Goal: Task Accomplishment & Management: Manage account settings

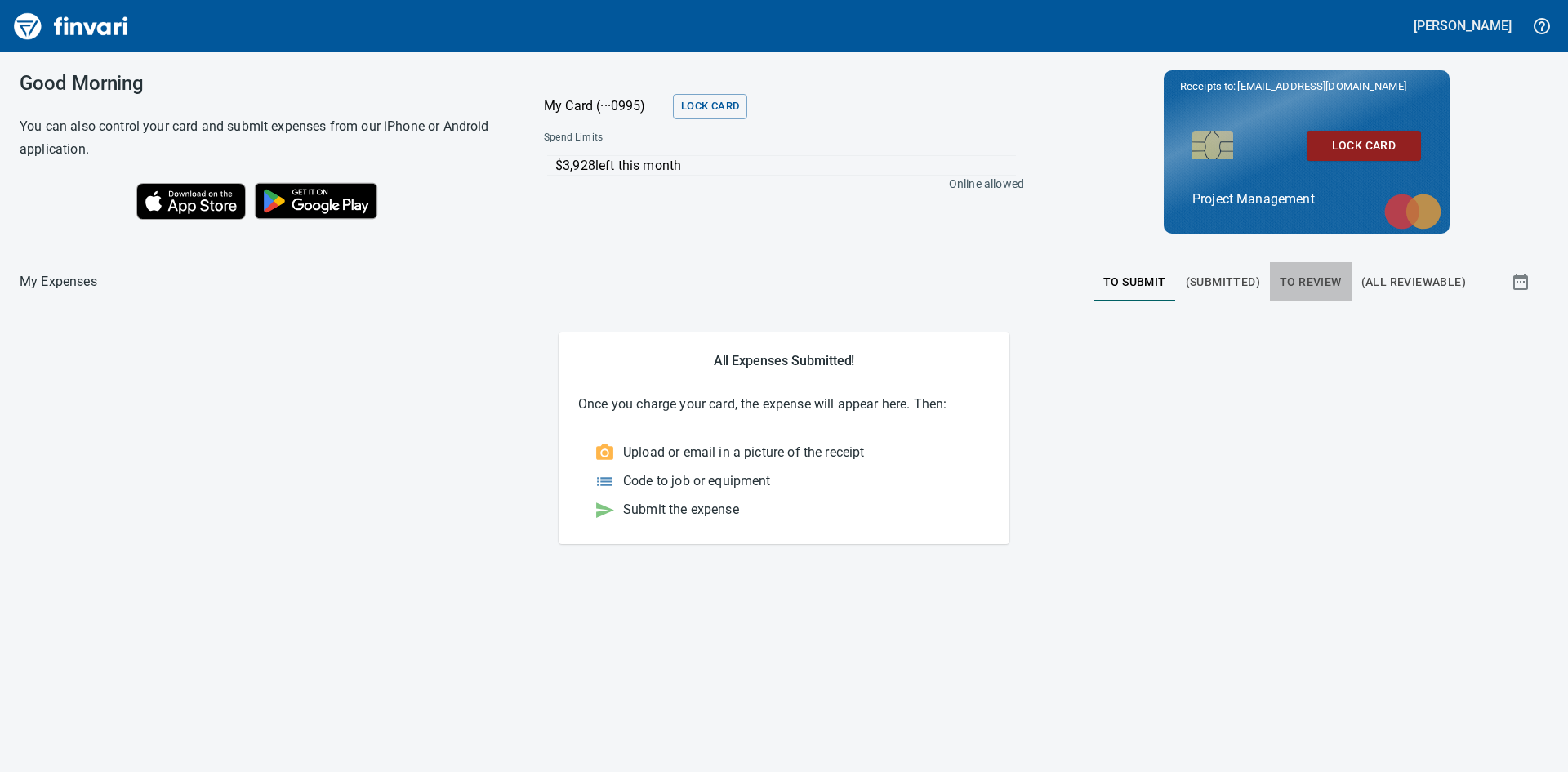
click at [1307, 284] on span "To Review" at bounding box center [1310, 282] width 62 height 20
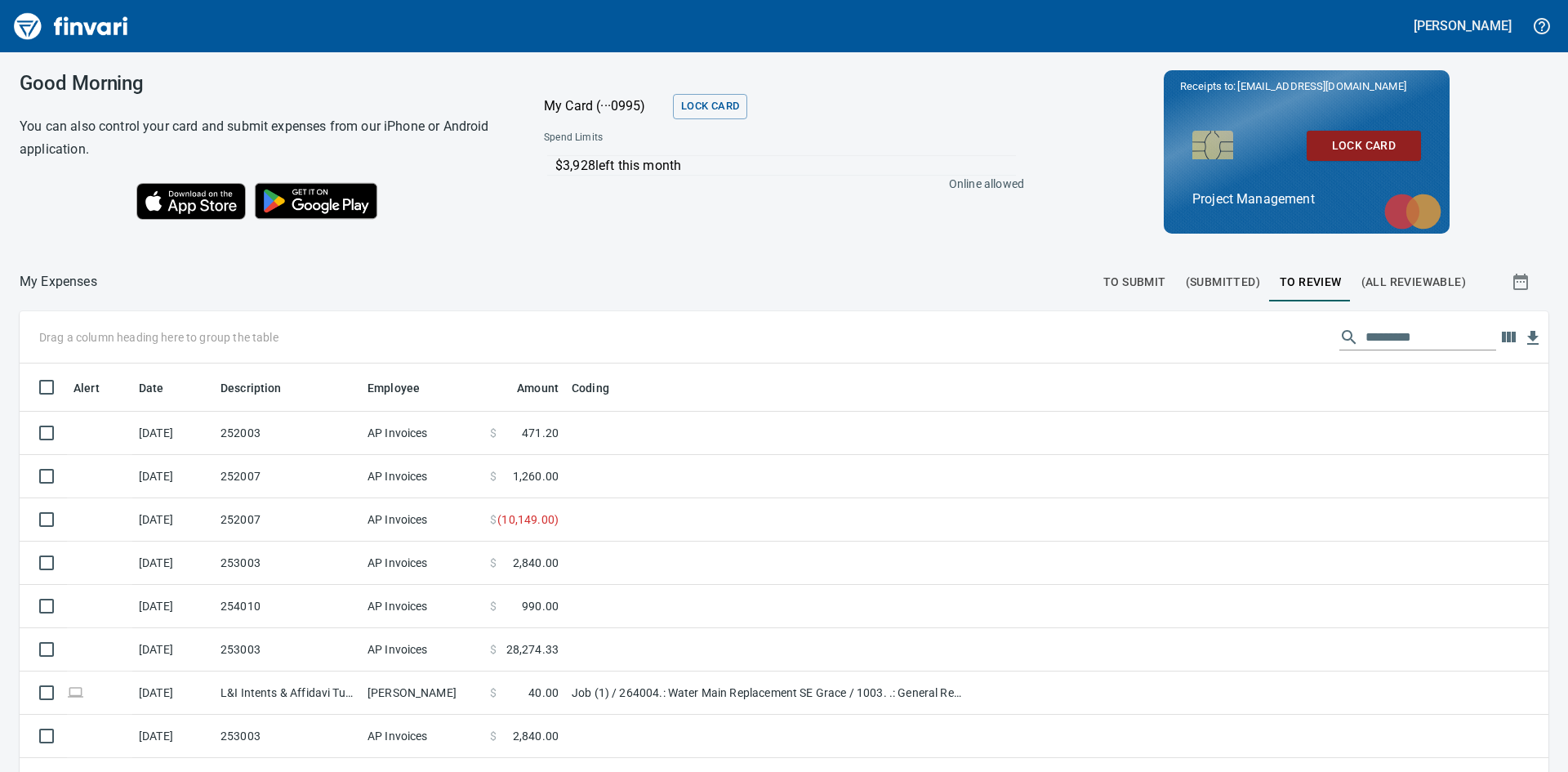
scroll to position [580, 1492]
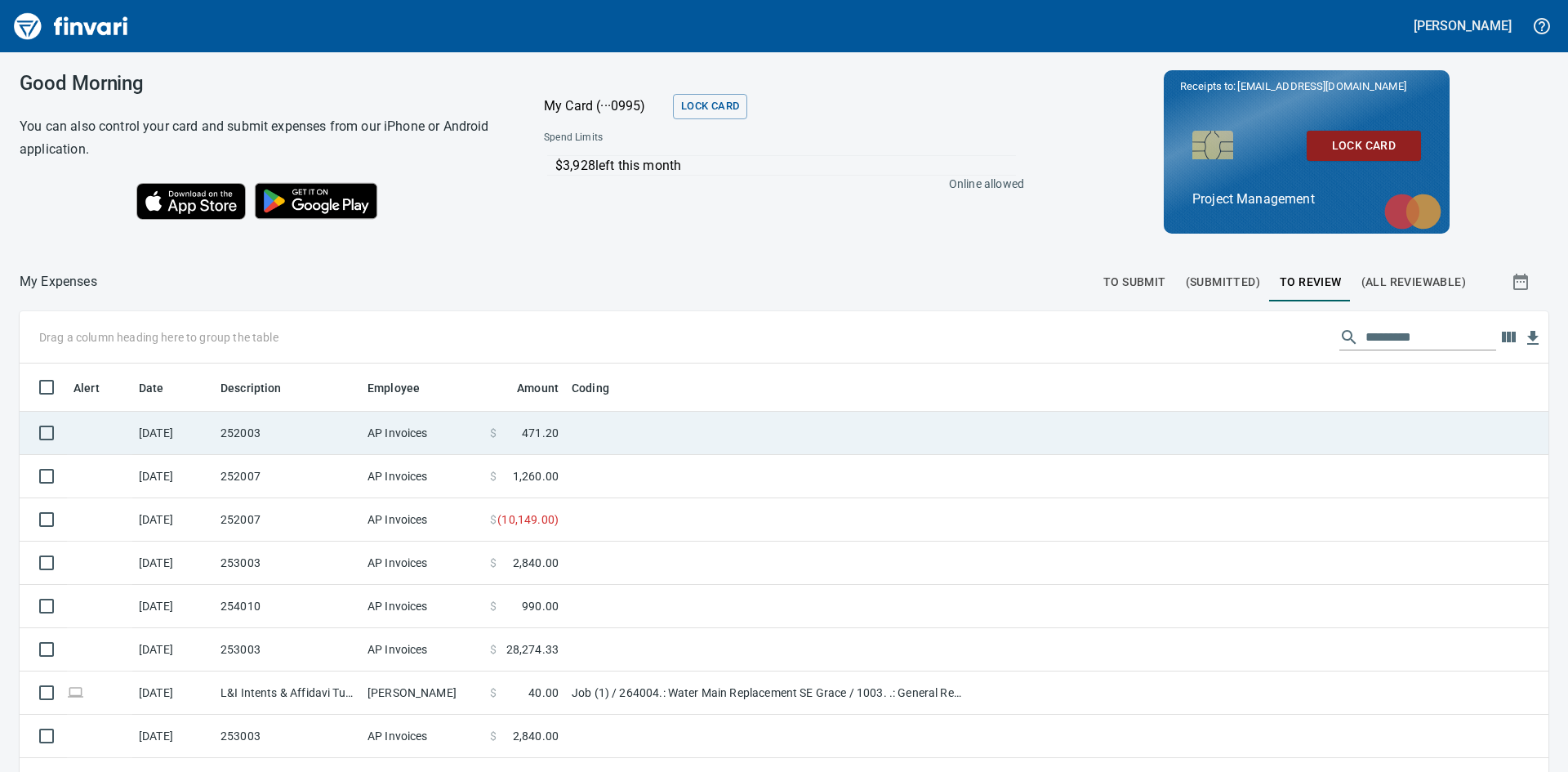
click at [289, 431] on td "252003" at bounding box center [287, 433] width 147 height 43
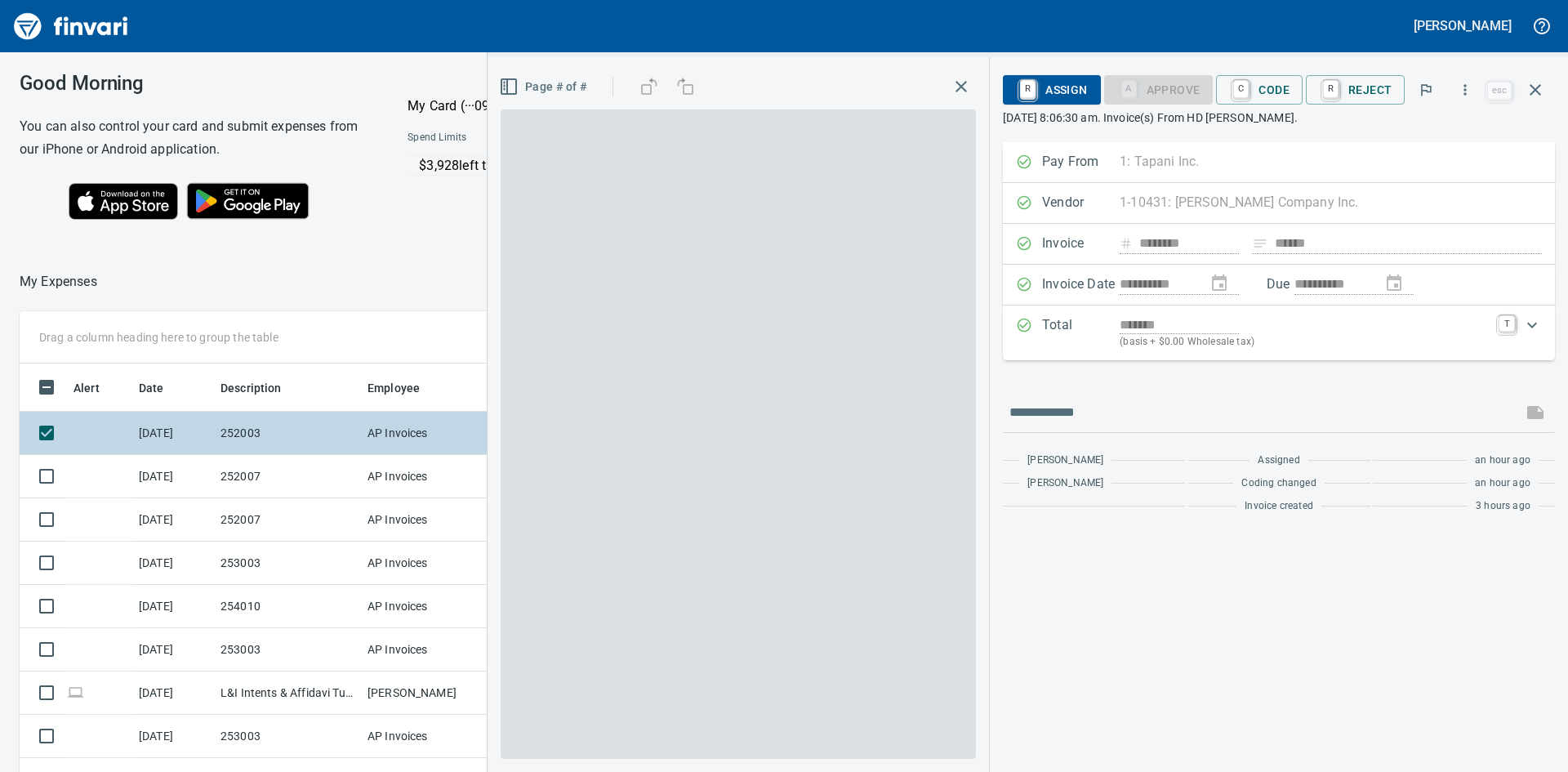
scroll to position [580, 1084]
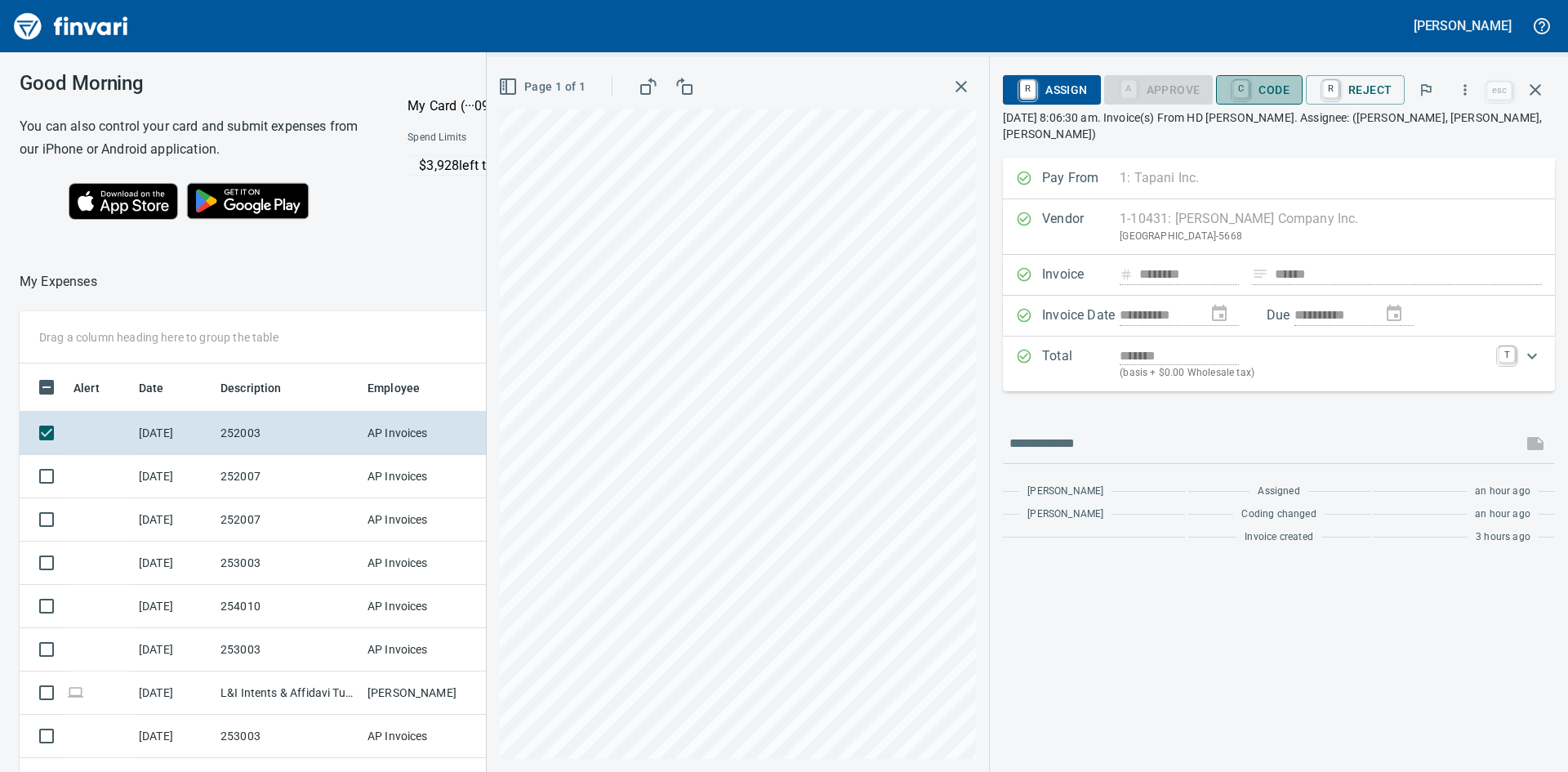
click at [1267, 83] on span "C Code" at bounding box center [1258, 89] width 60 height 28
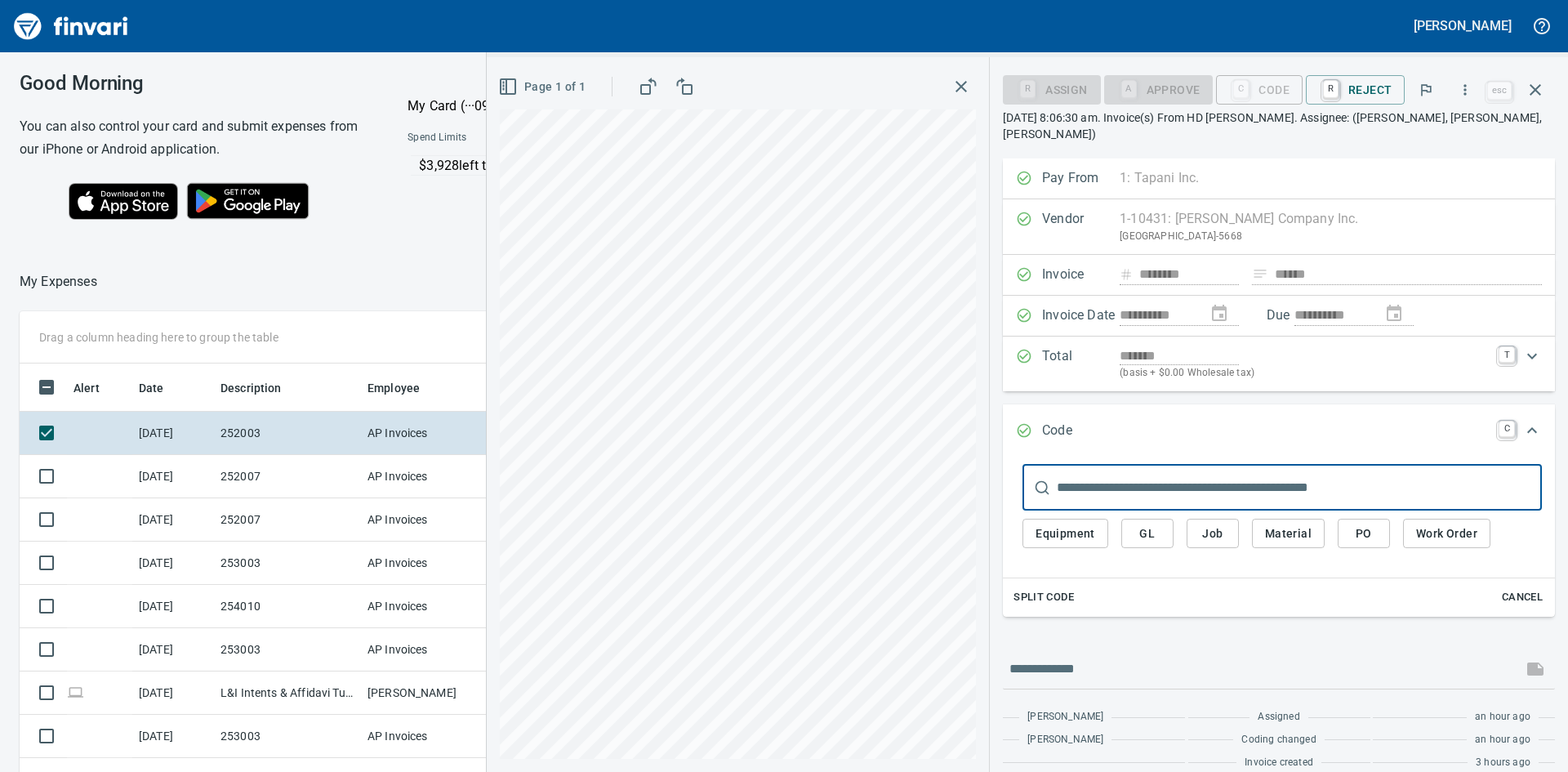
click at [1206, 524] on span "Job" at bounding box center [1212, 533] width 26 height 20
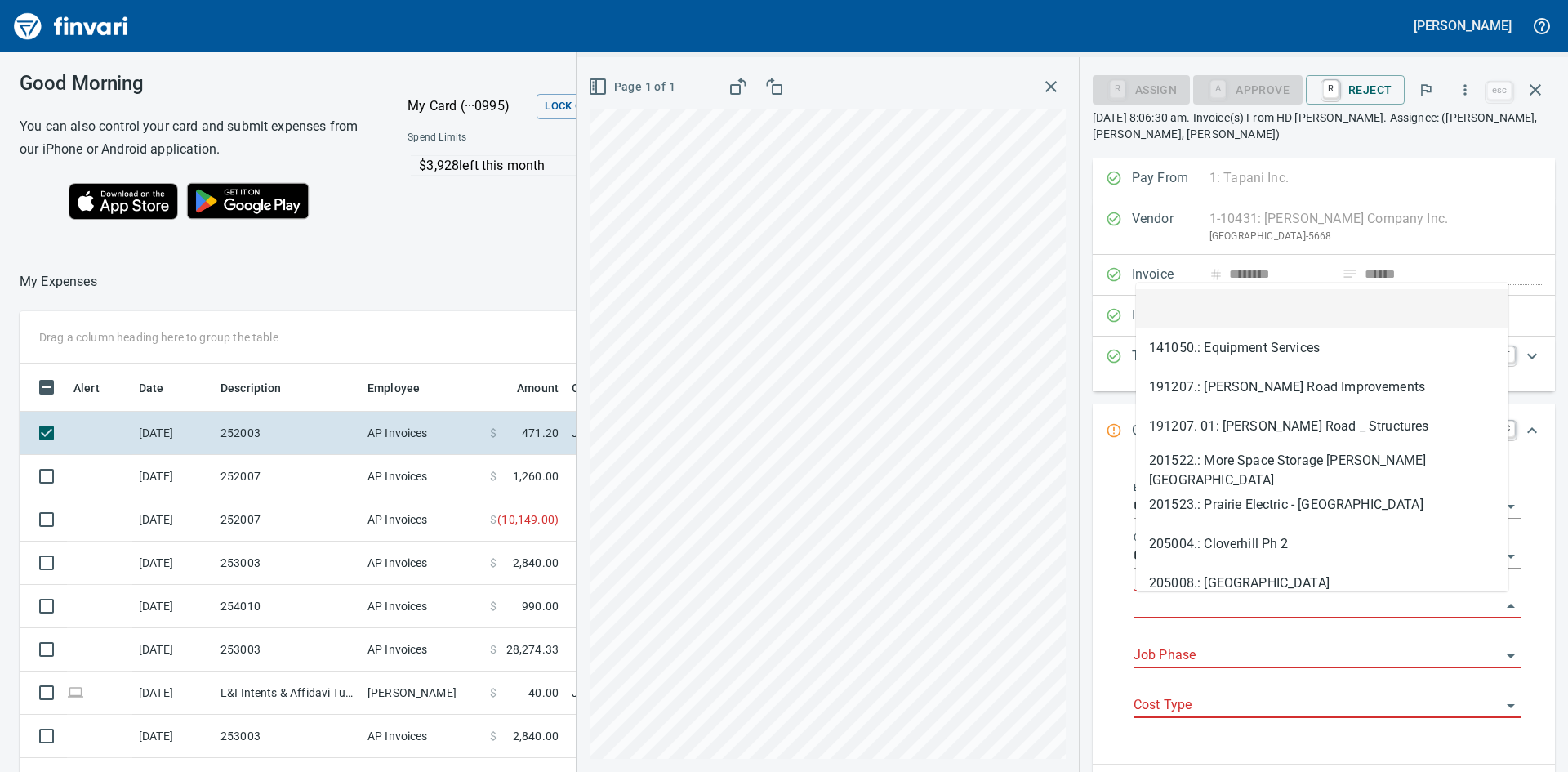
click at [1201, 604] on input "Job" at bounding box center [1317, 606] width 367 height 23
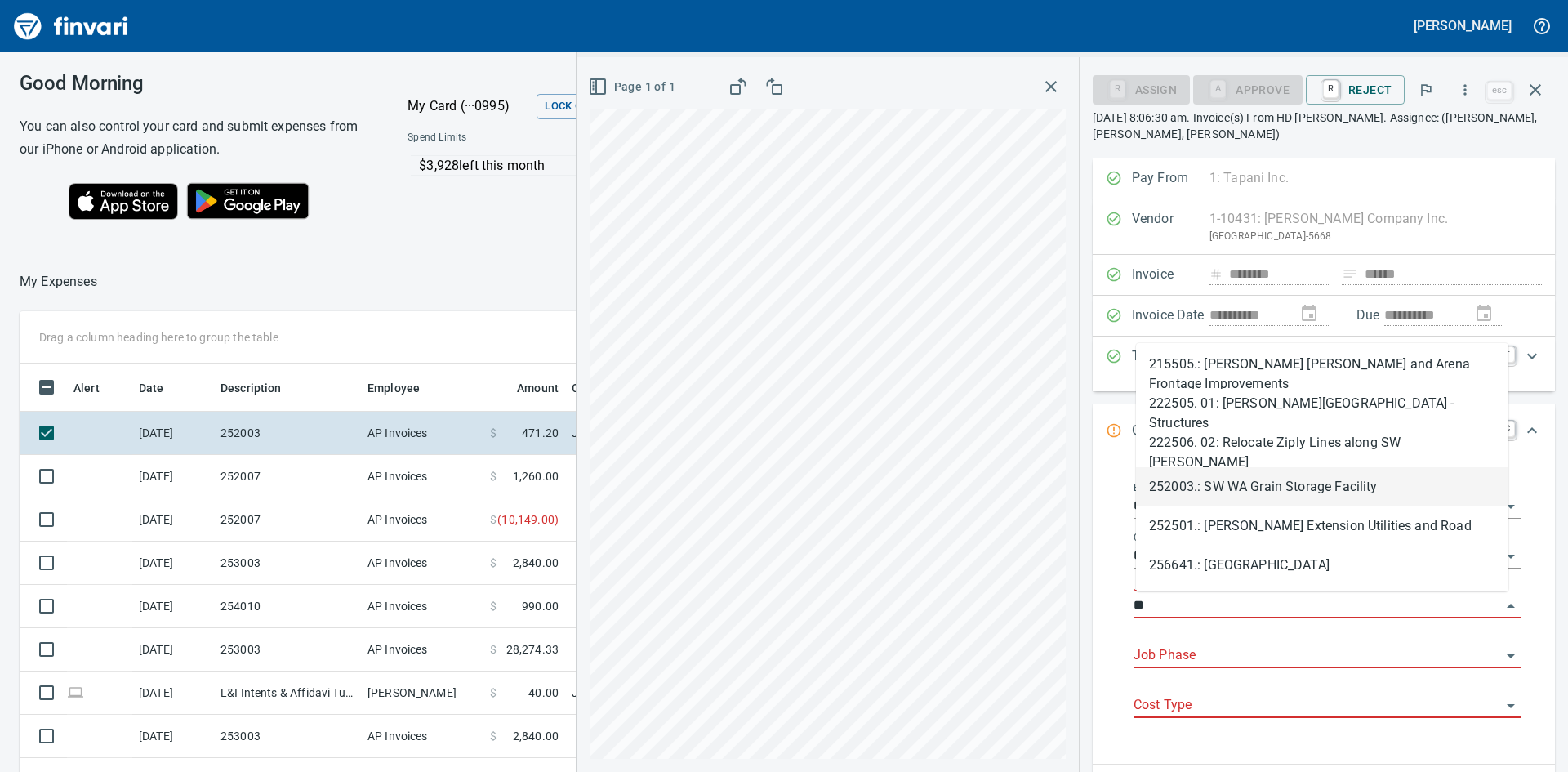
click at [1296, 490] on li "252003.: SW WA Grain Storage Facility" at bounding box center [1322, 486] width 372 height 39
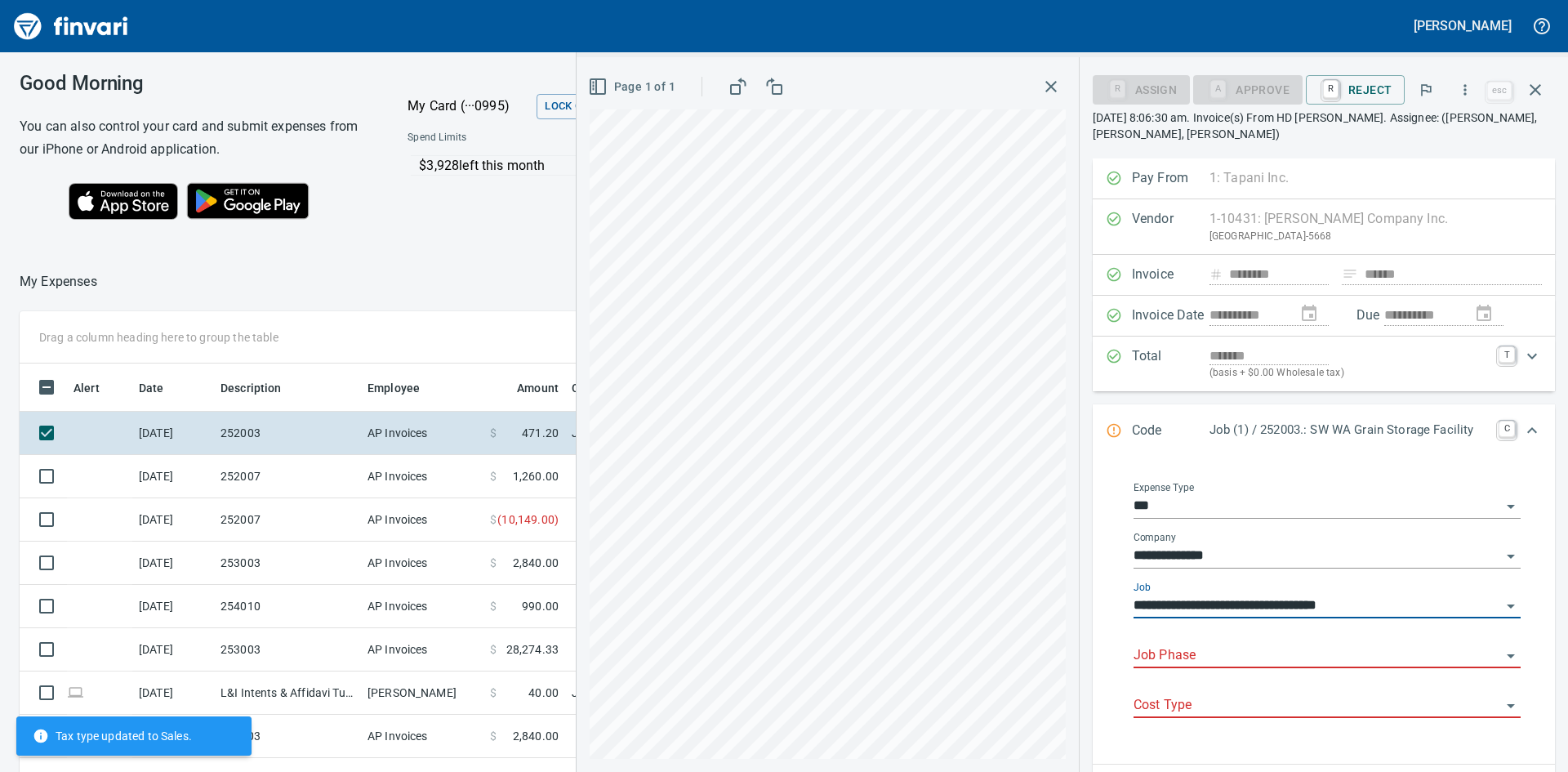
type input "**********"
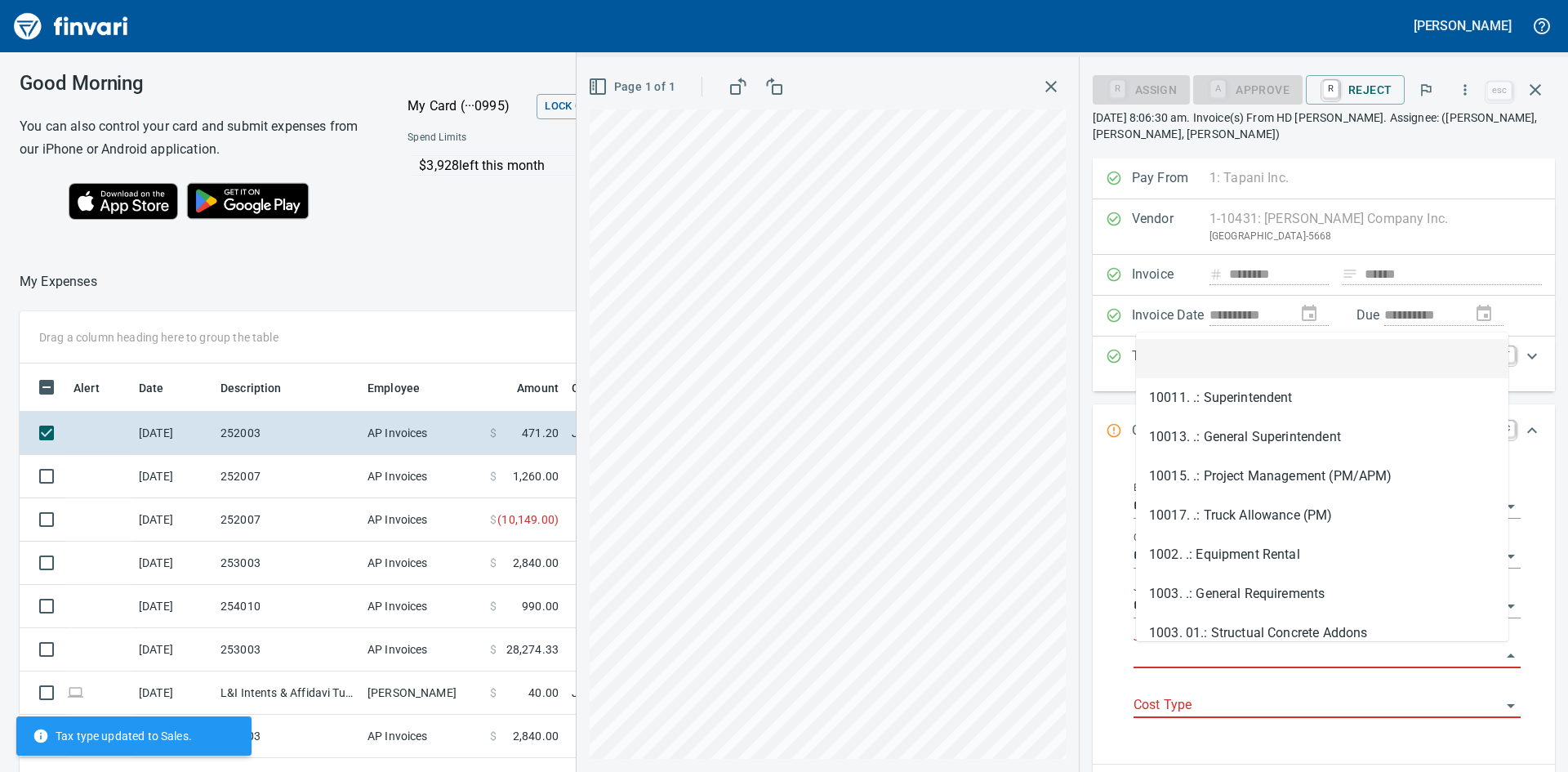
click at [1233, 654] on input "Job Phase" at bounding box center [1317, 656] width 367 height 23
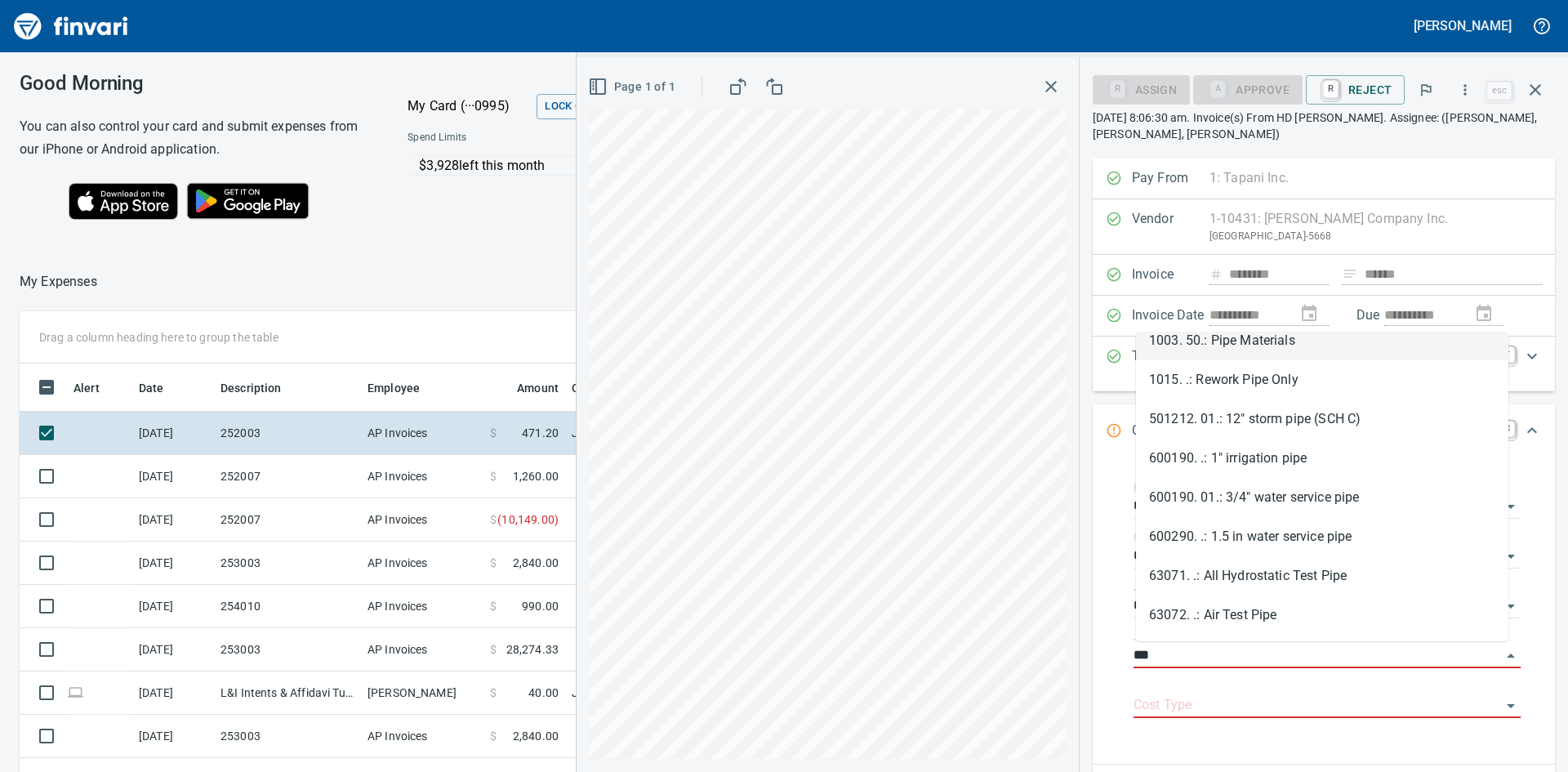
click at [1249, 343] on li "1003. 50.: Pipe Materials" at bounding box center [1322, 340] width 372 height 39
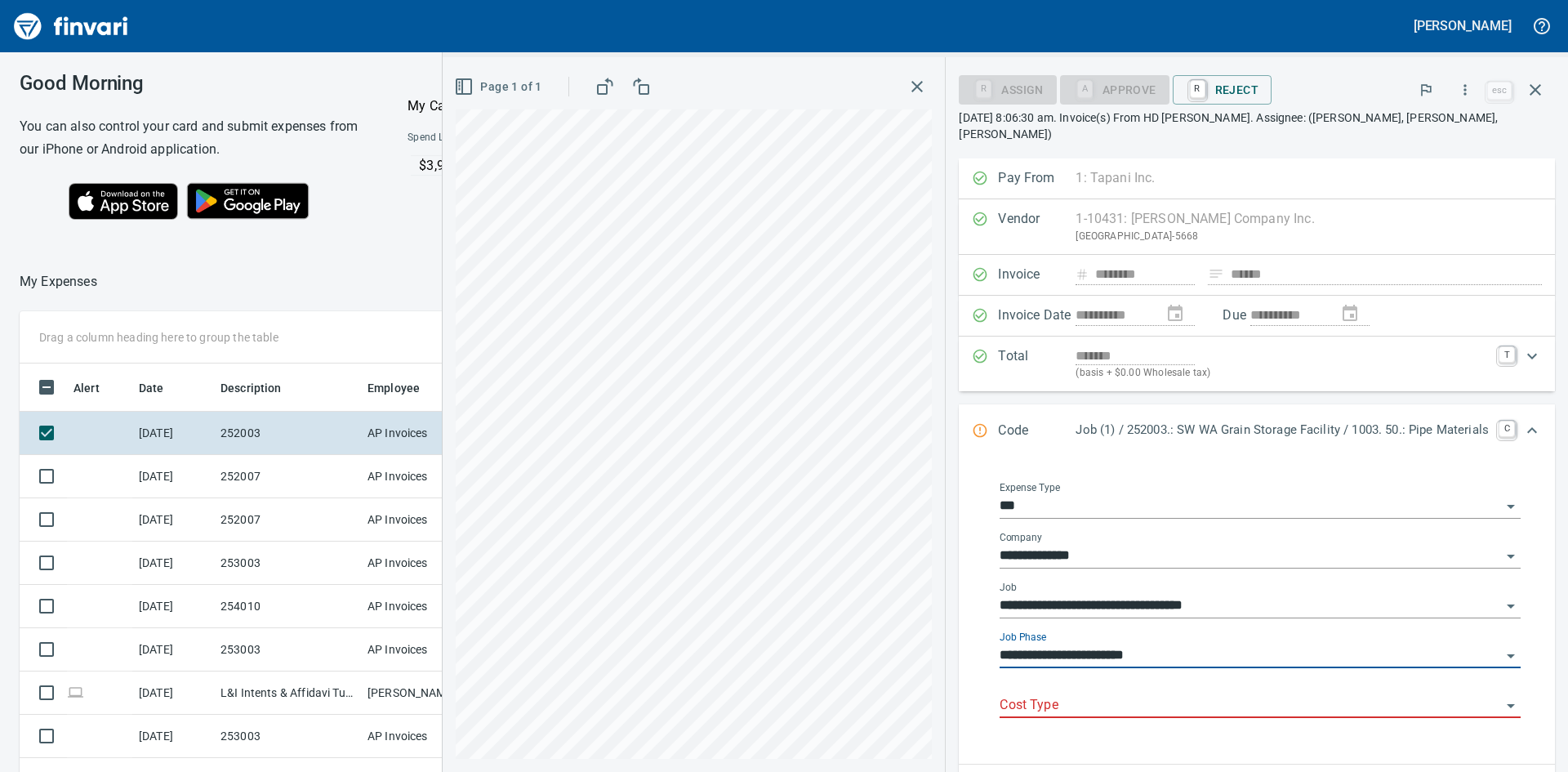
type input "**********"
click at [1053, 694] on input "Cost Type" at bounding box center [1250, 706] width 501 height 23
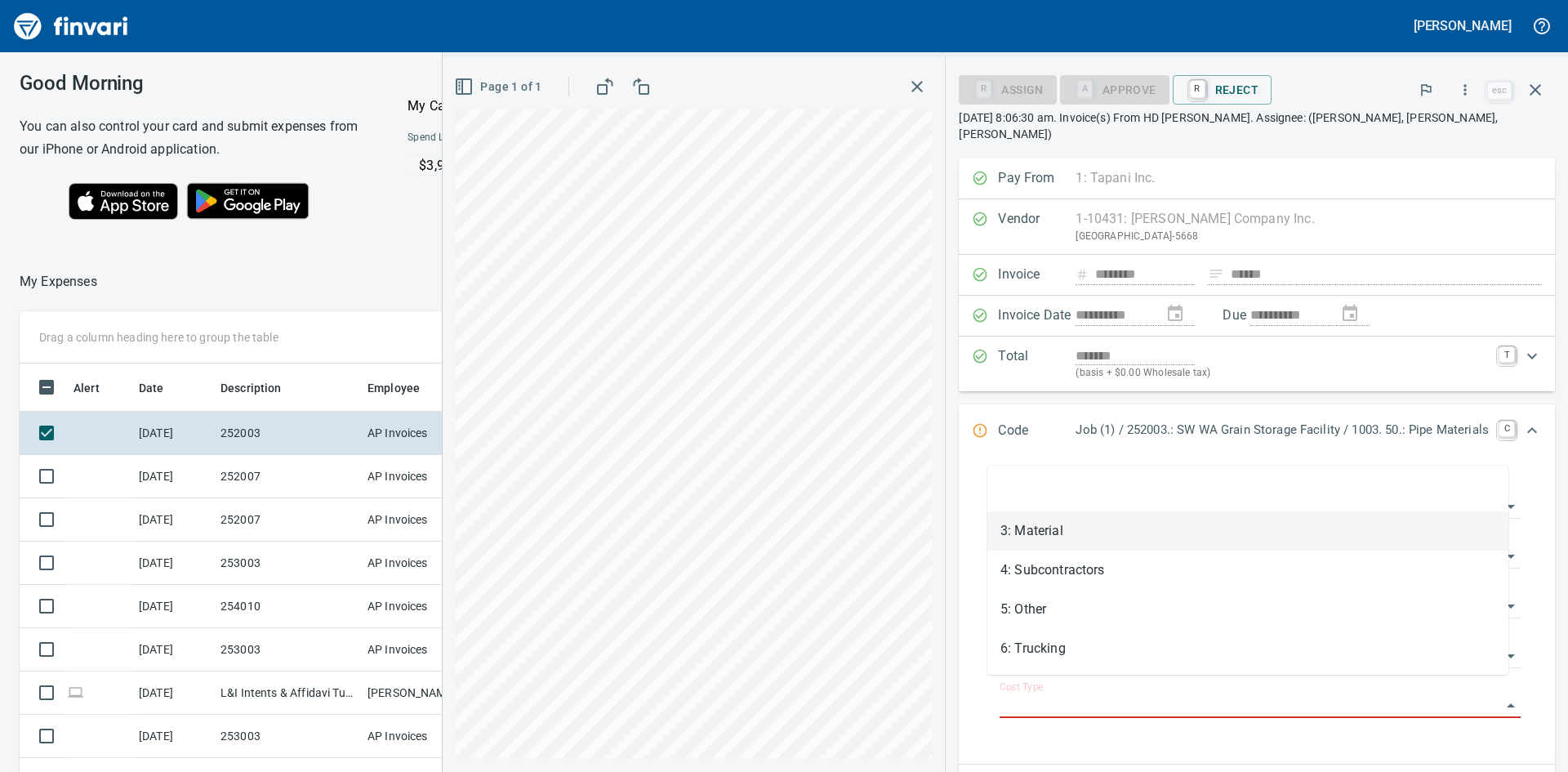
click at [1043, 524] on li "3: Material" at bounding box center [1248, 530] width 521 height 39
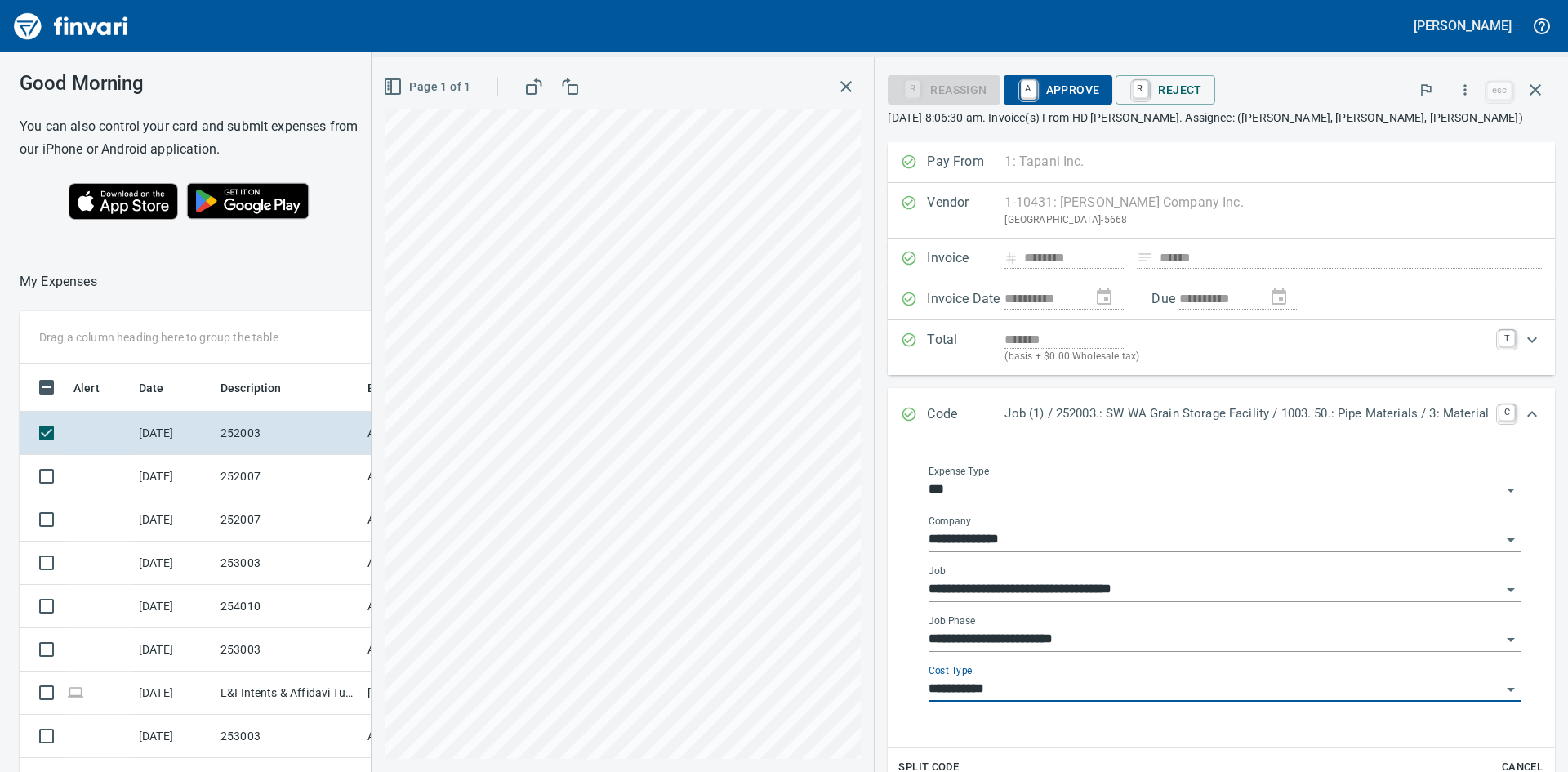
type input "**********"
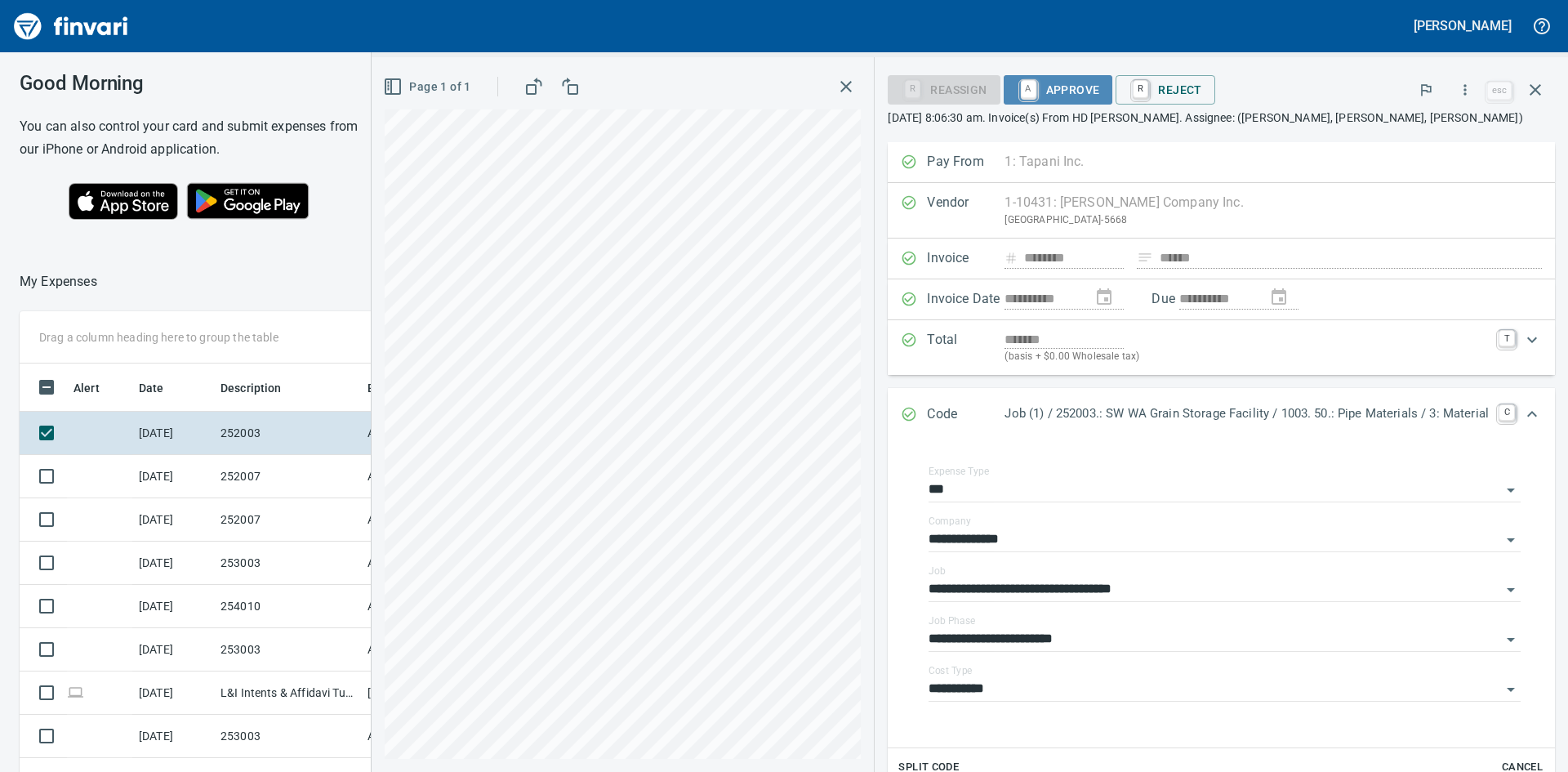
click at [1062, 87] on span "A Approve" at bounding box center [1058, 89] width 83 height 28
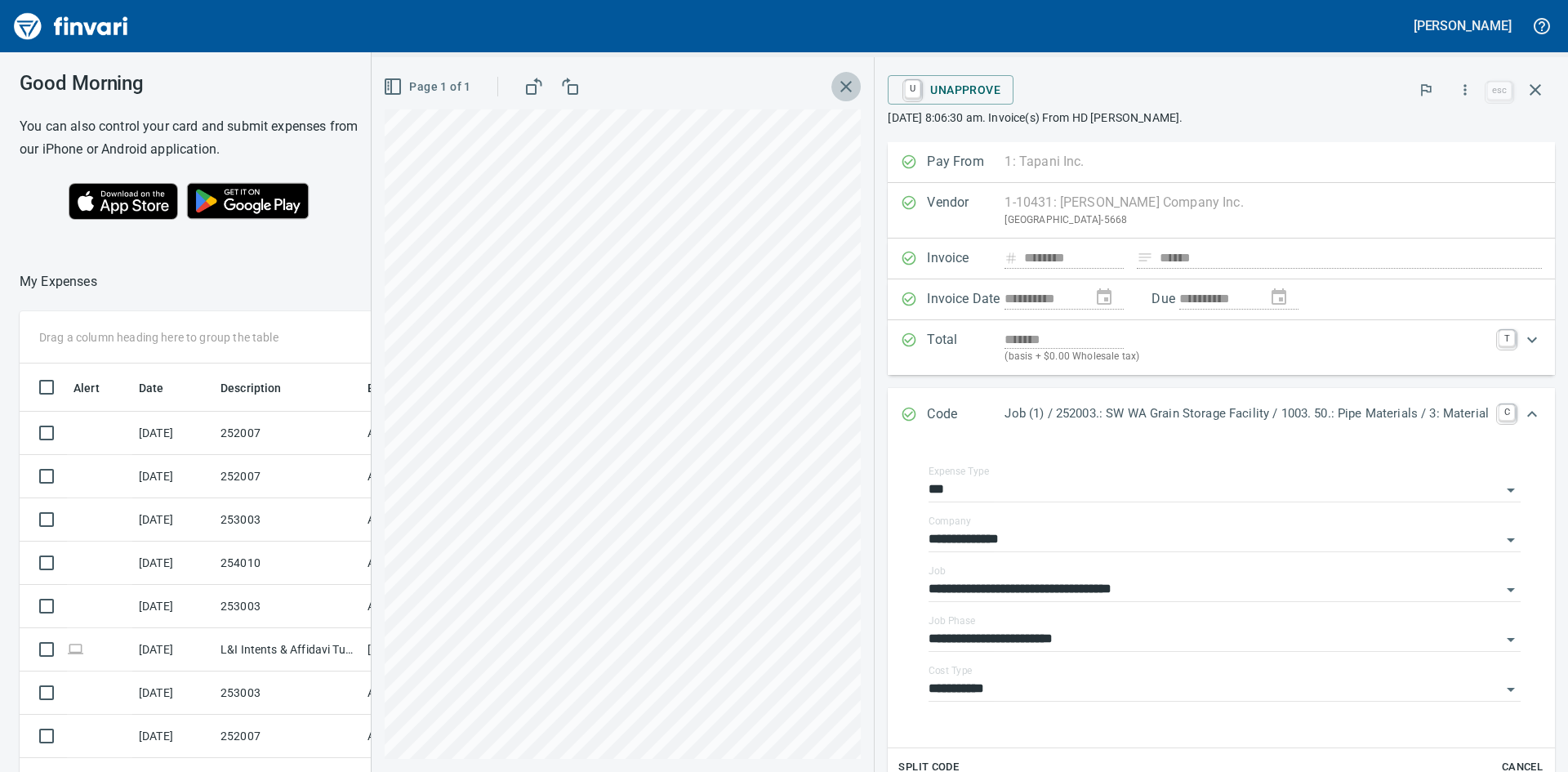
click at [836, 85] on icon "button" at bounding box center [845, 86] width 19 height 19
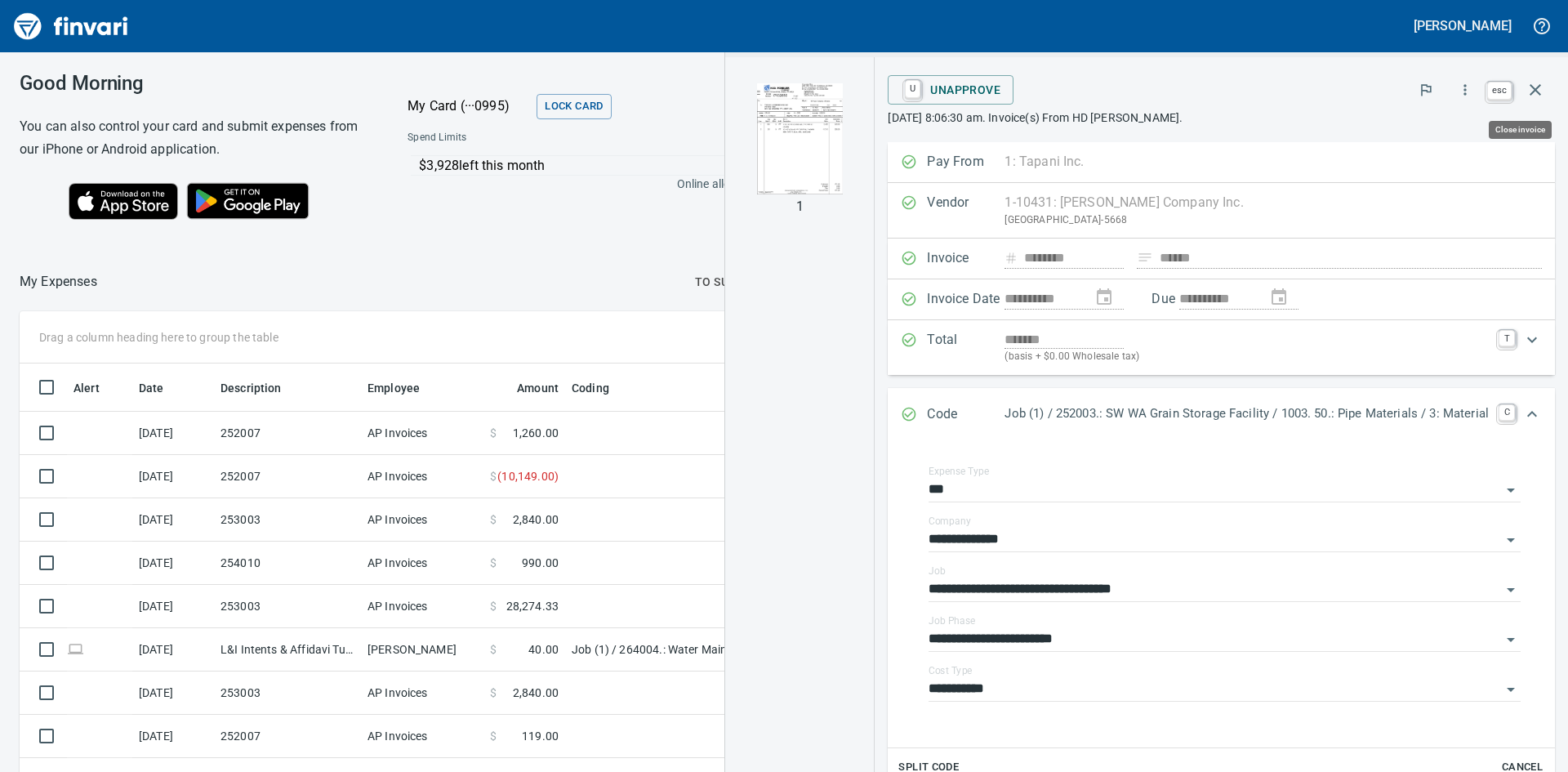
click at [1528, 93] on icon "button" at bounding box center [1534, 89] width 19 height 19
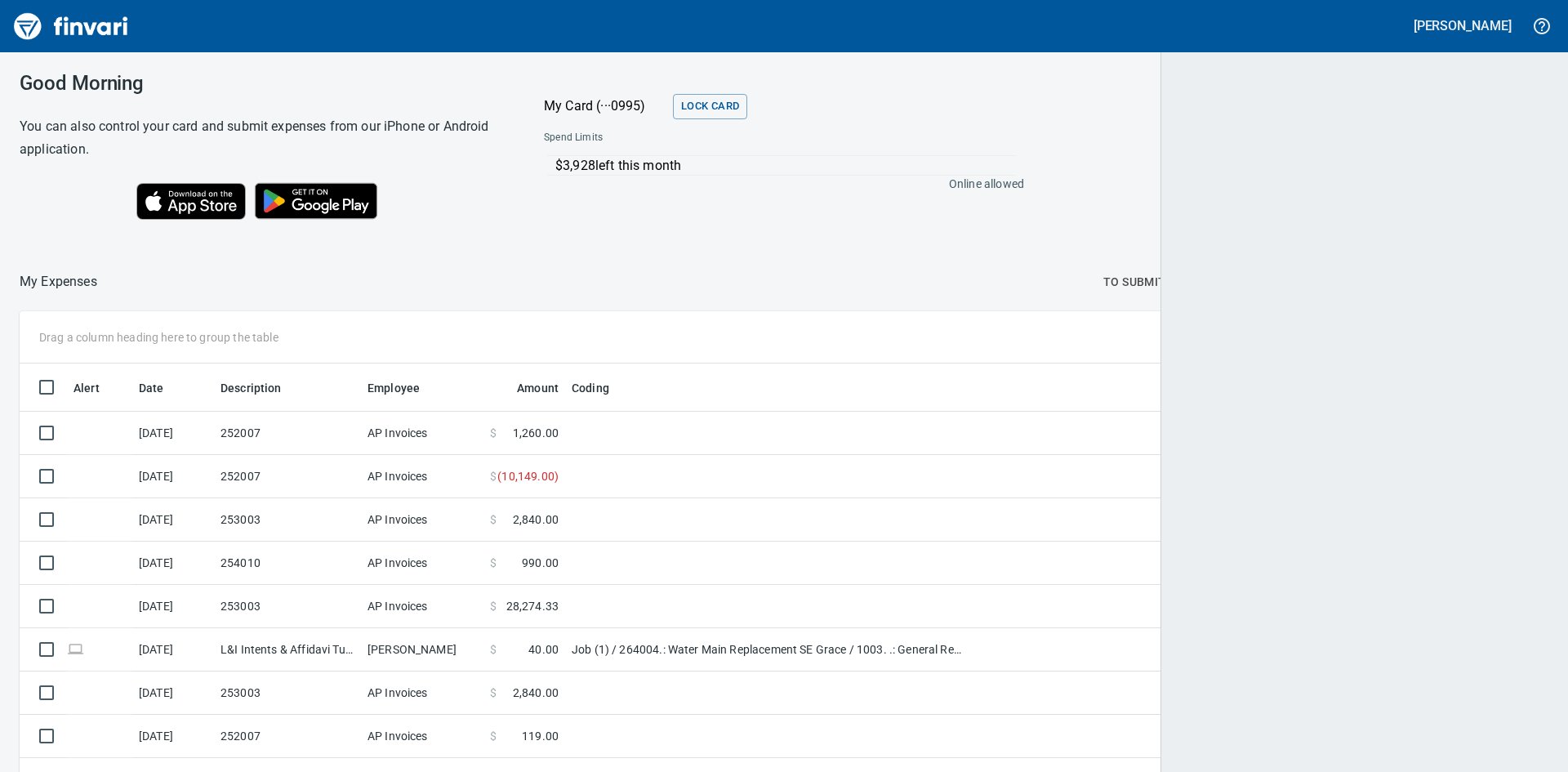
scroll to position [580, 1489]
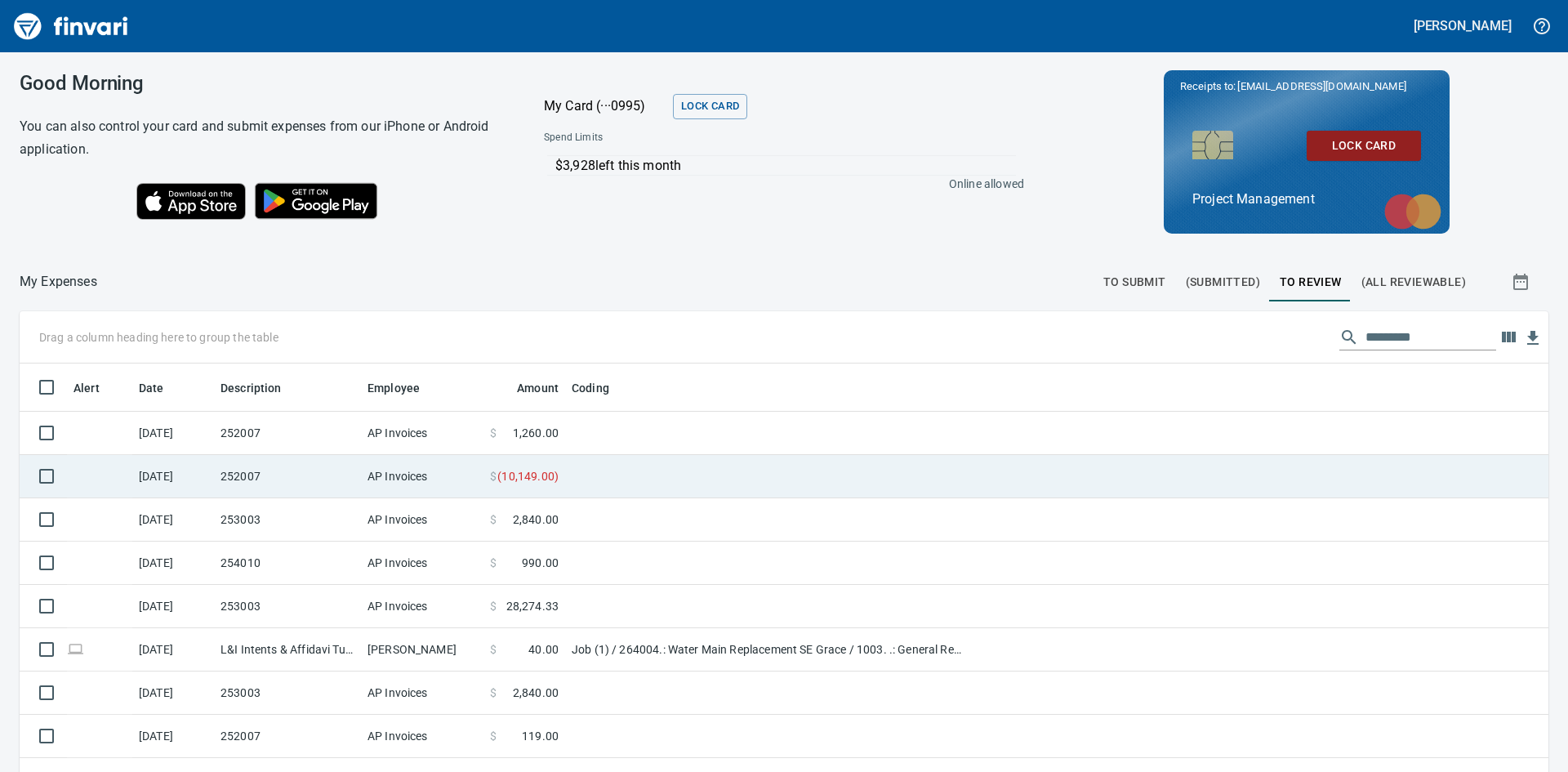
click at [333, 478] on td "252007" at bounding box center [287, 477] width 147 height 43
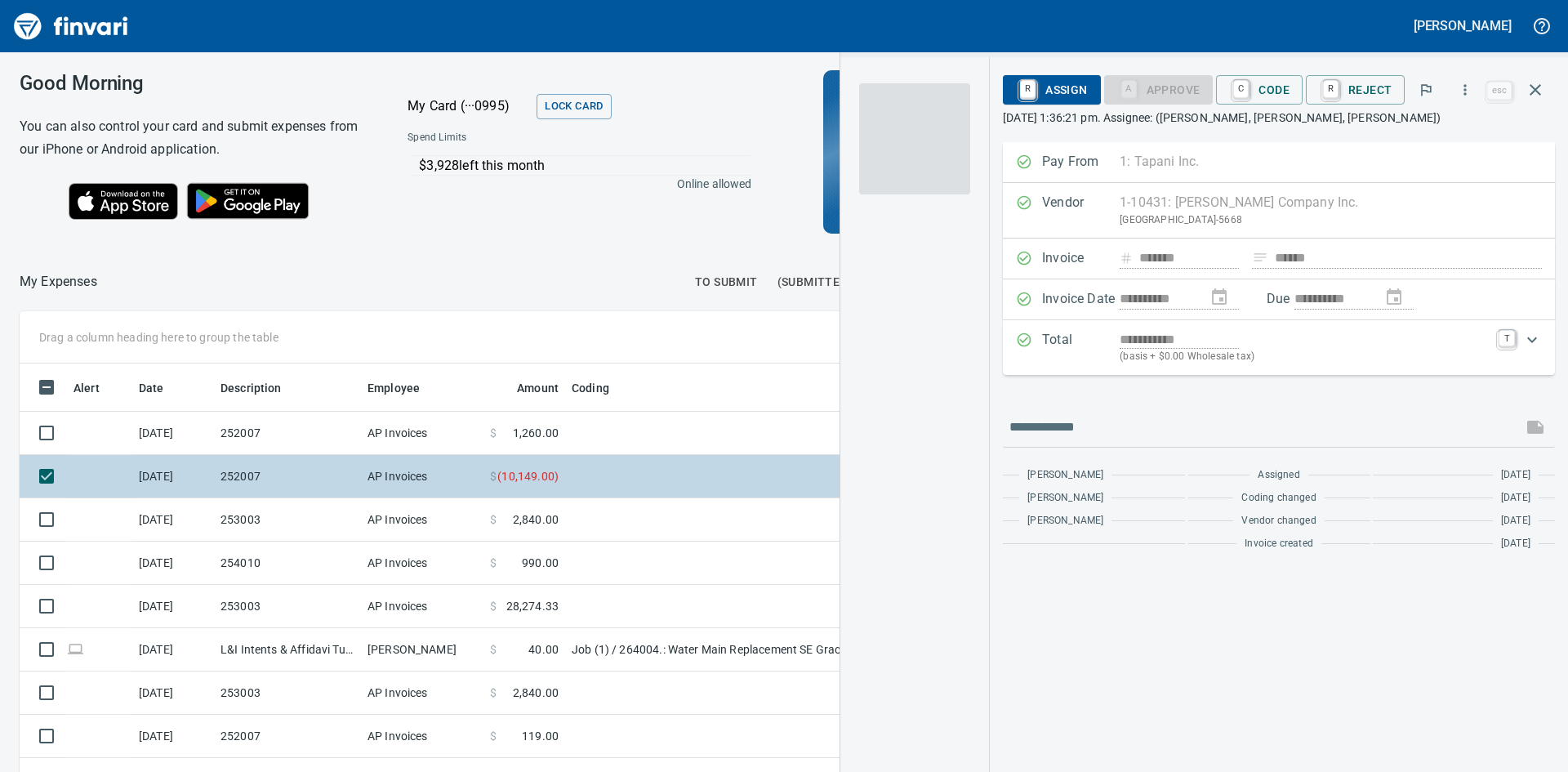
scroll to position [580, 1084]
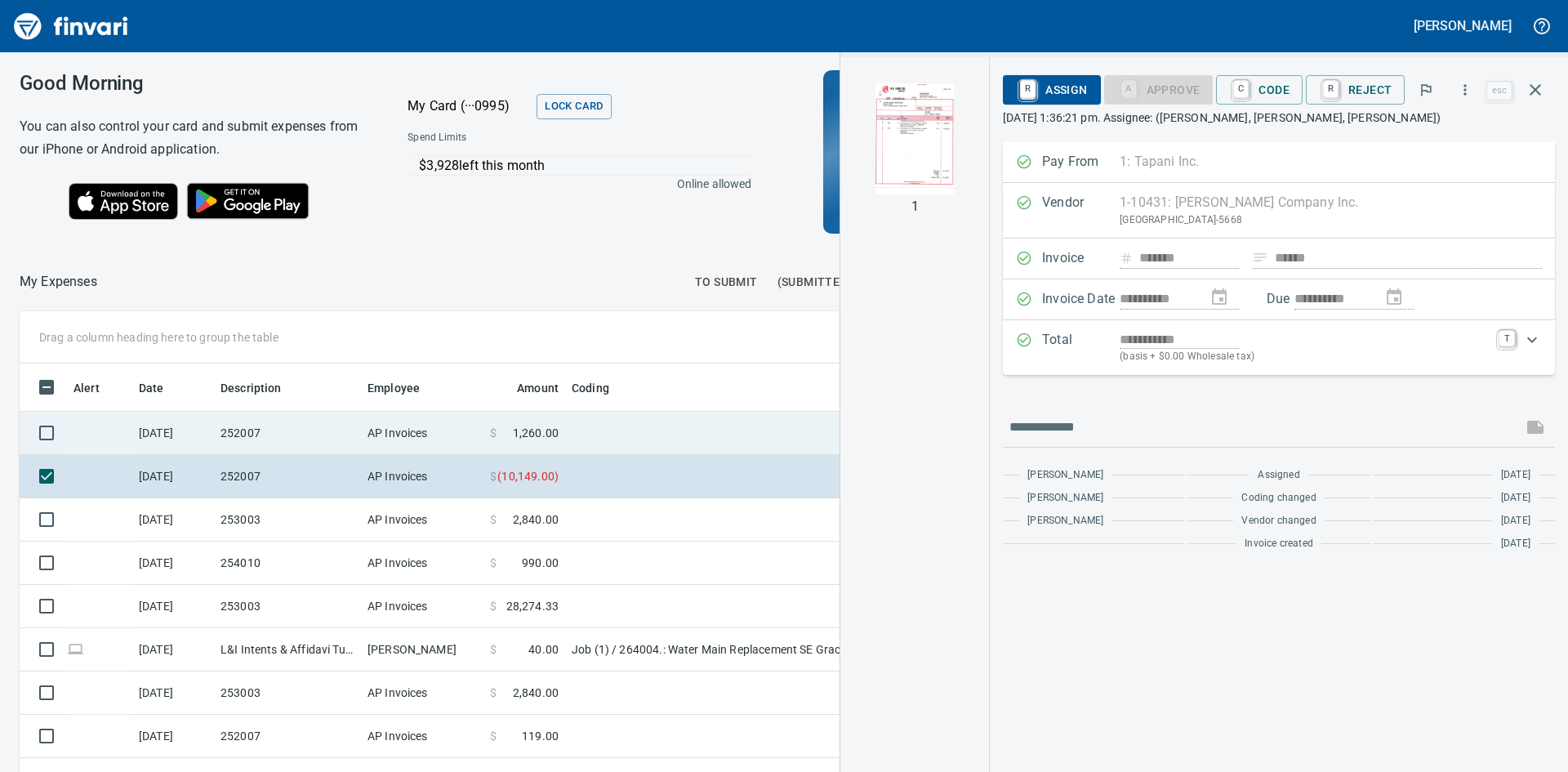
click at [299, 431] on td "252007" at bounding box center [287, 433] width 147 height 43
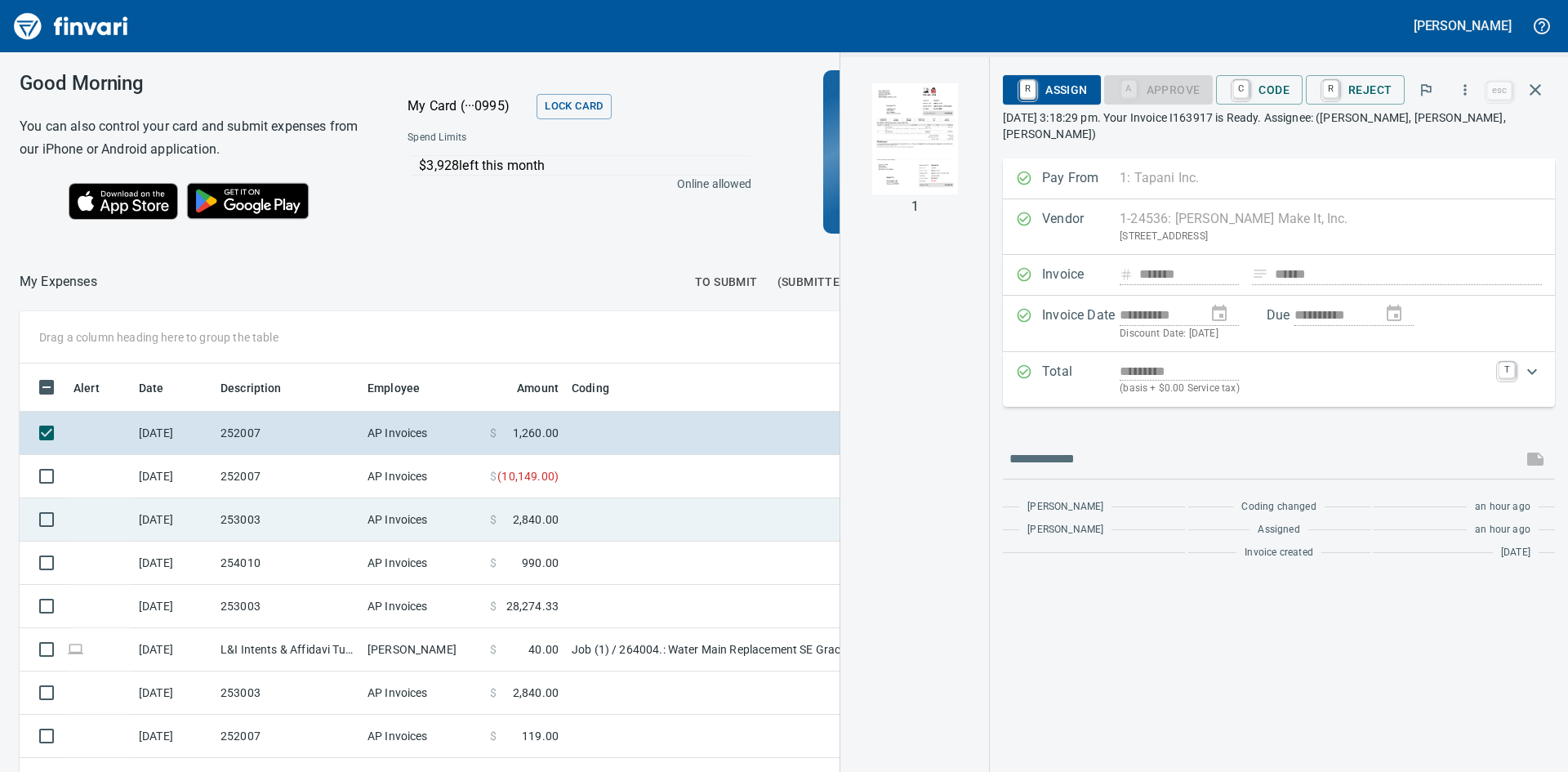
click at [284, 523] on td "253003" at bounding box center [287, 520] width 147 height 43
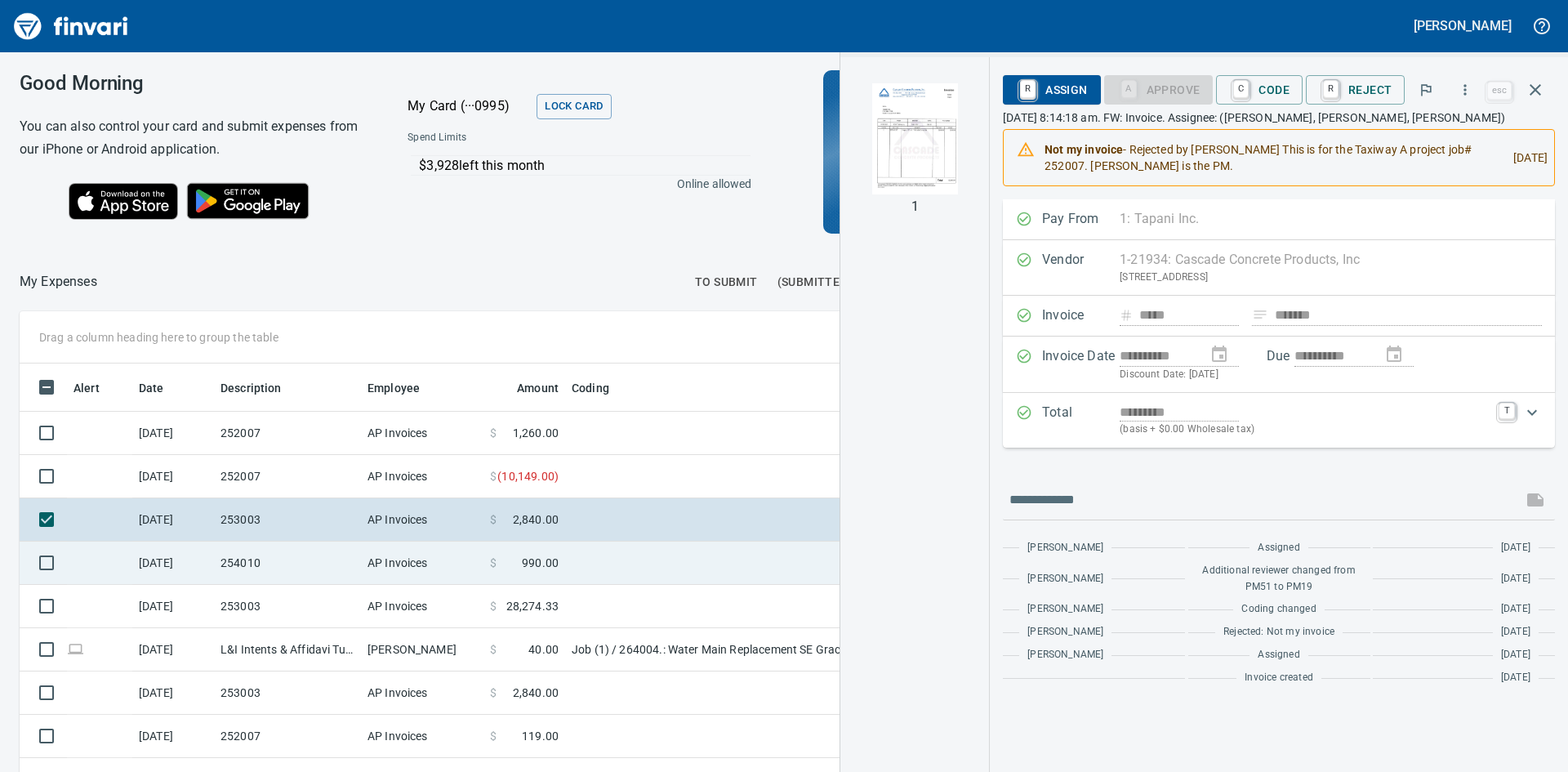
click at [286, 566] on td "254010" at bounding box center [287, 563] width 147 height 43
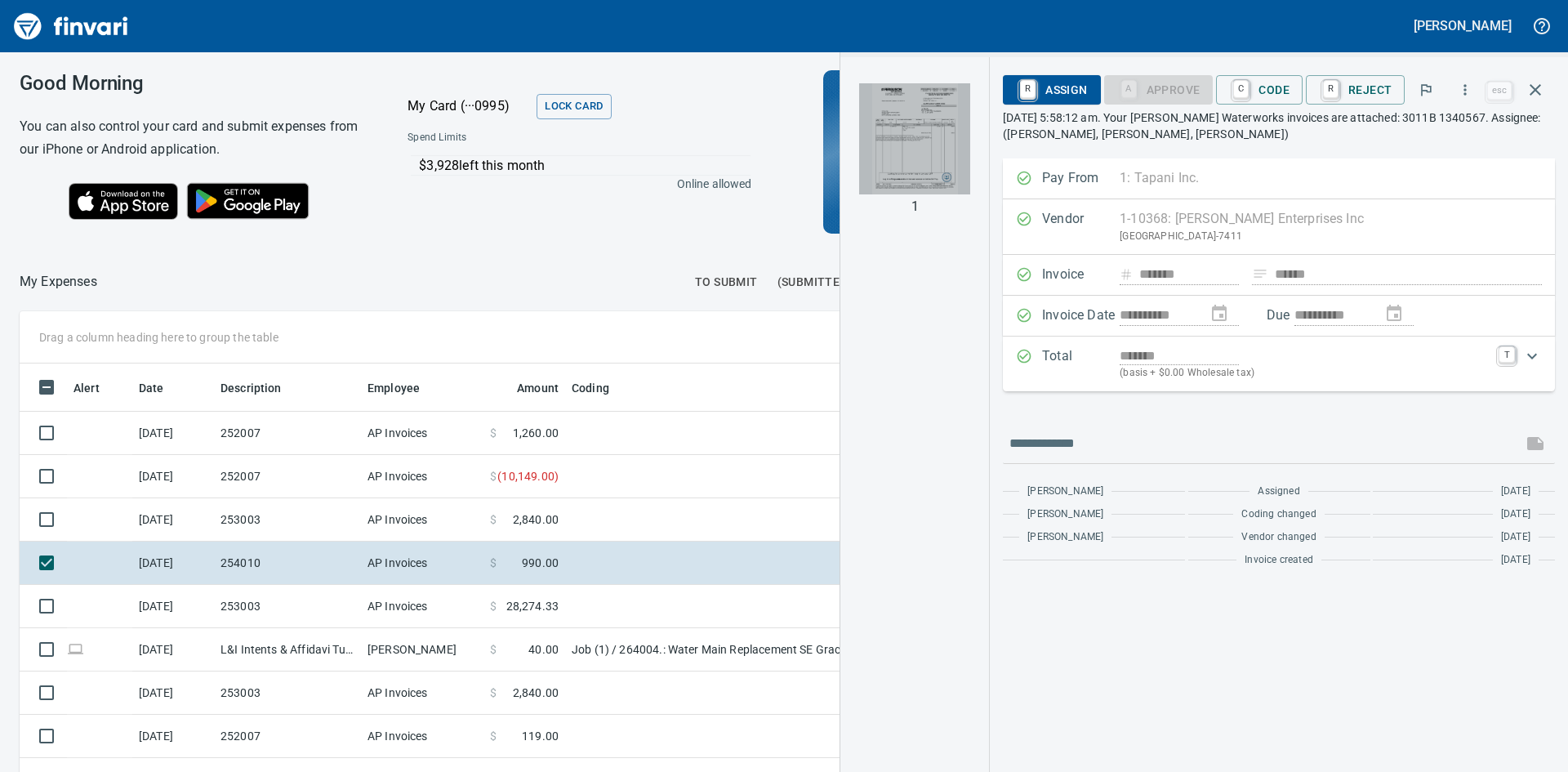
click at [908, 139] on img "button" at bounding box center [914, 139] width 111 height 111
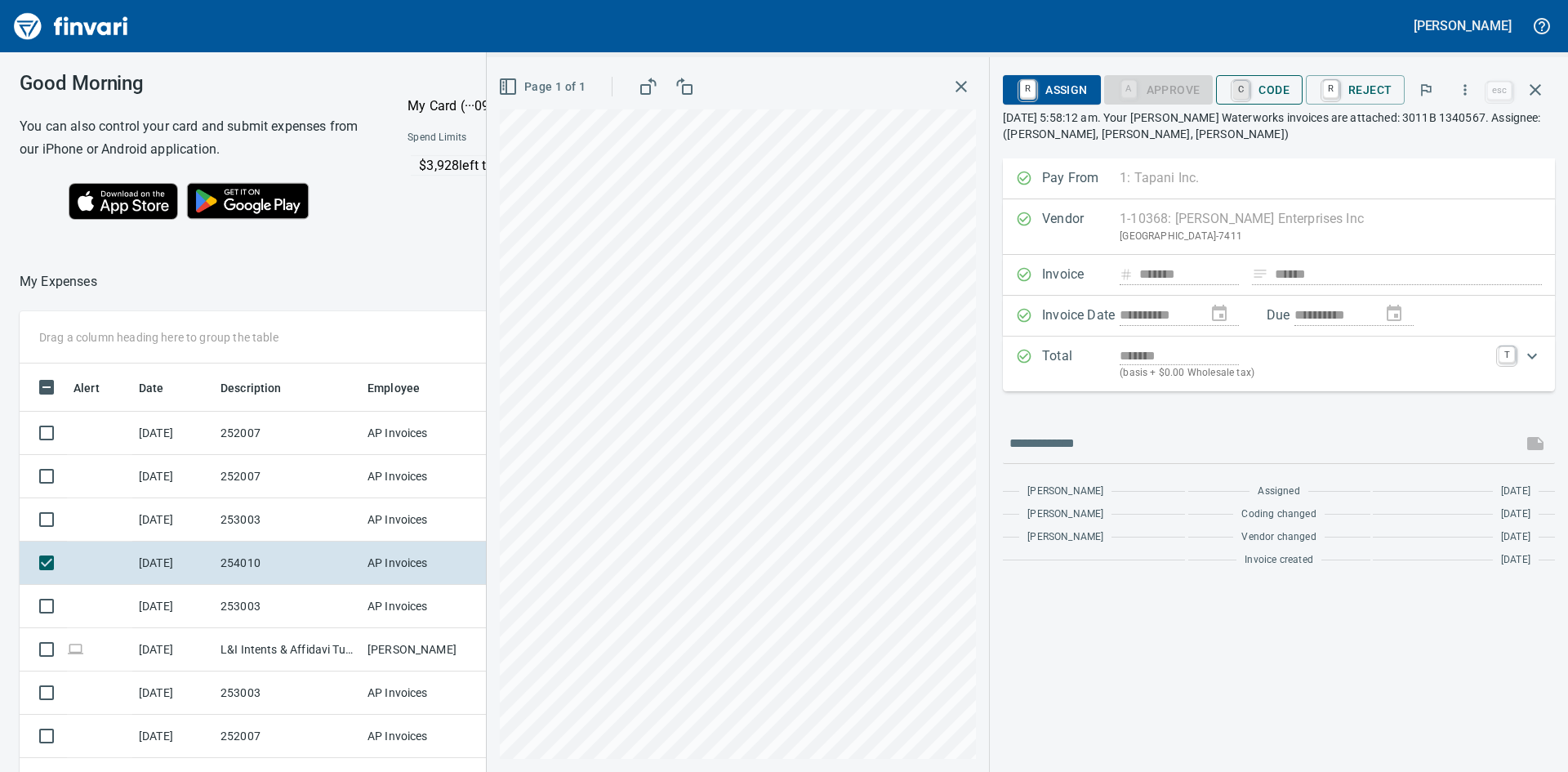
click at [1248, 86] on link "C" at bounding box center [1240, 89] width 15 height 18
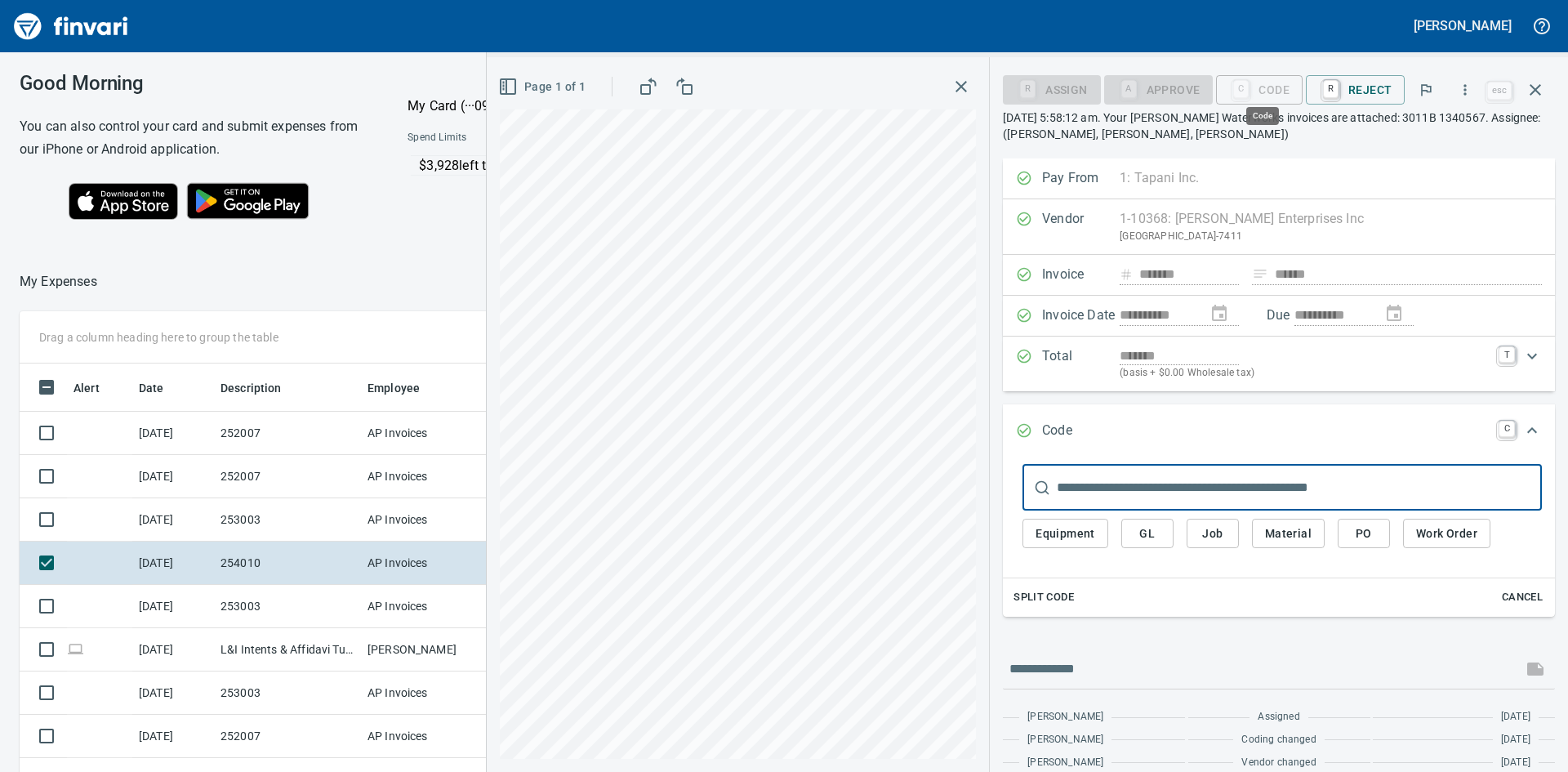
scroll to position [580, 1084]
click at [1211, 539] on span "Job" at bounding box center [1212, 533] width 26 height 20
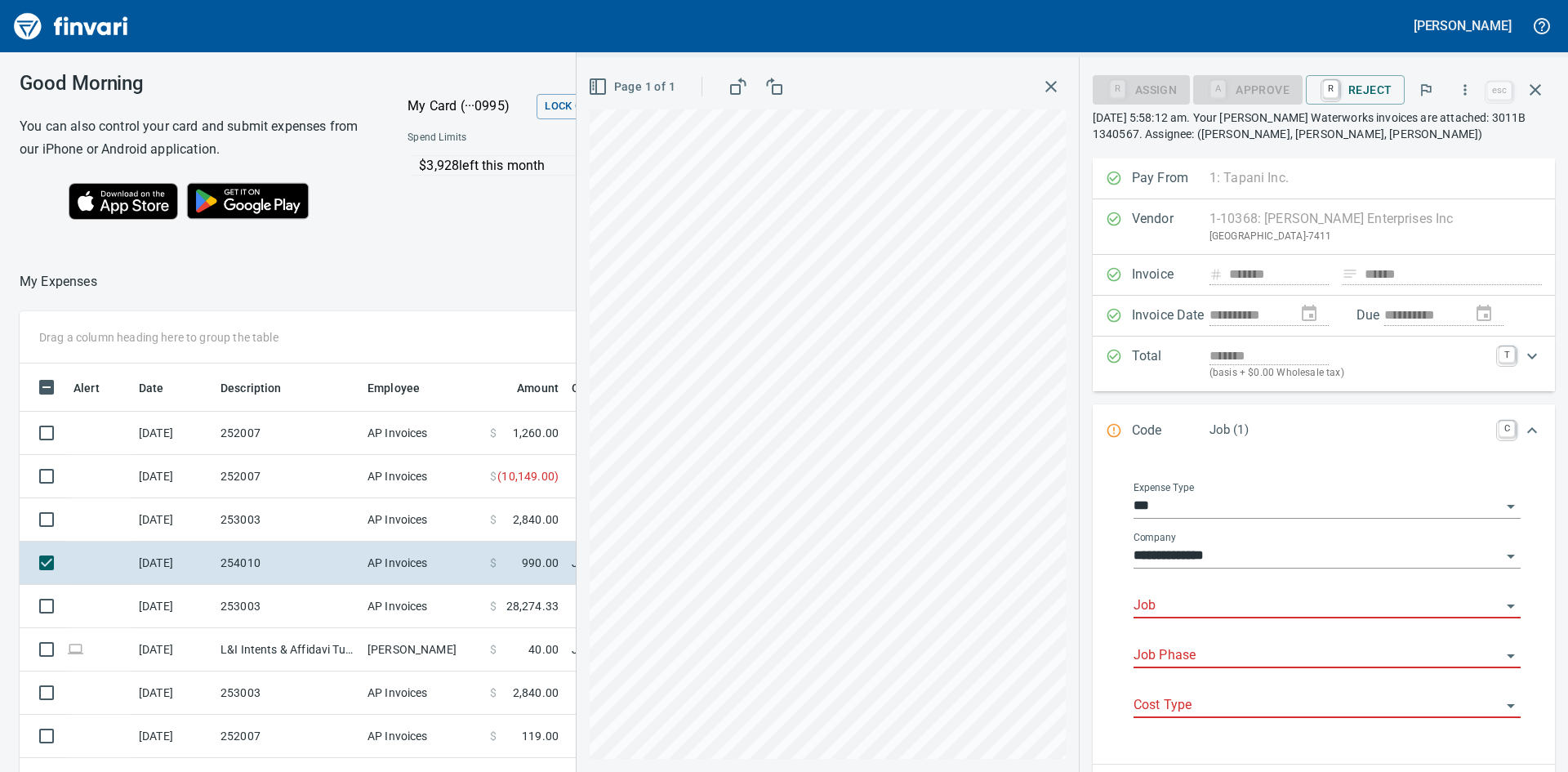
click at [1207, 605] on input "Job" at bounding box center [1317, 606] width 367 height 23
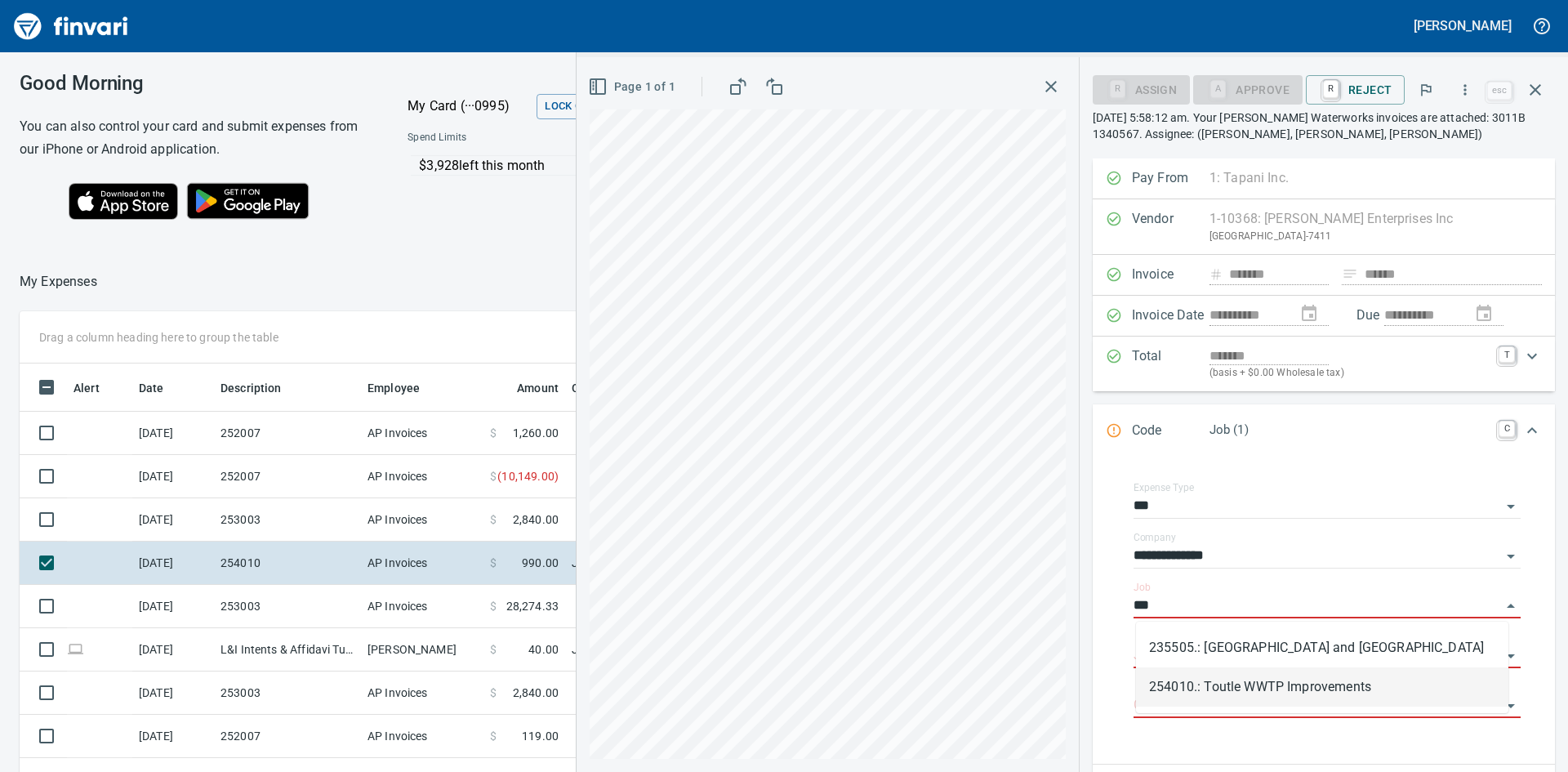
click at [1260, 682] on li "254010.: Toutle WWTP Improvements" at bounding box center [1322, 687] width 372 height 39
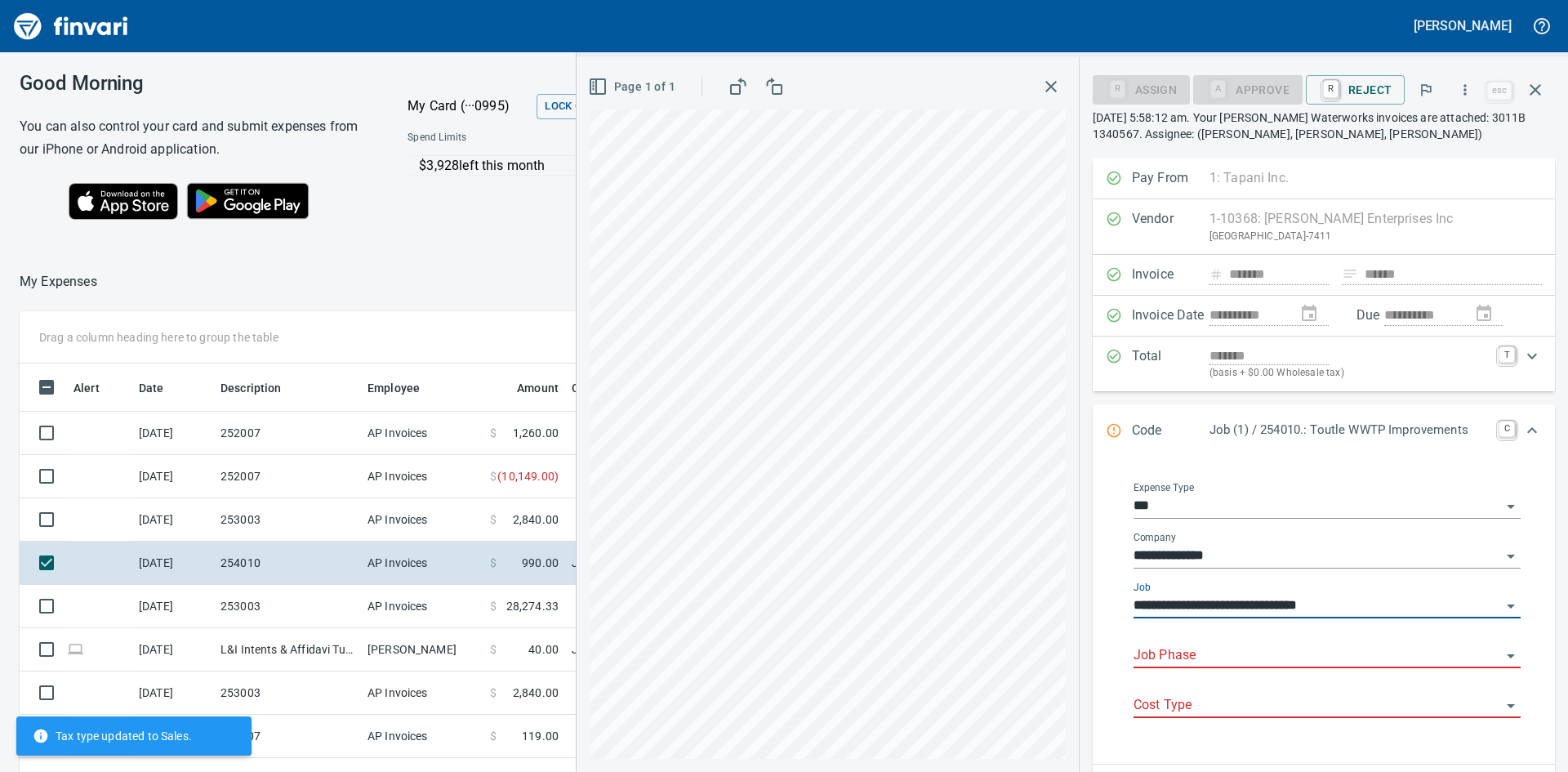
type input "**********"
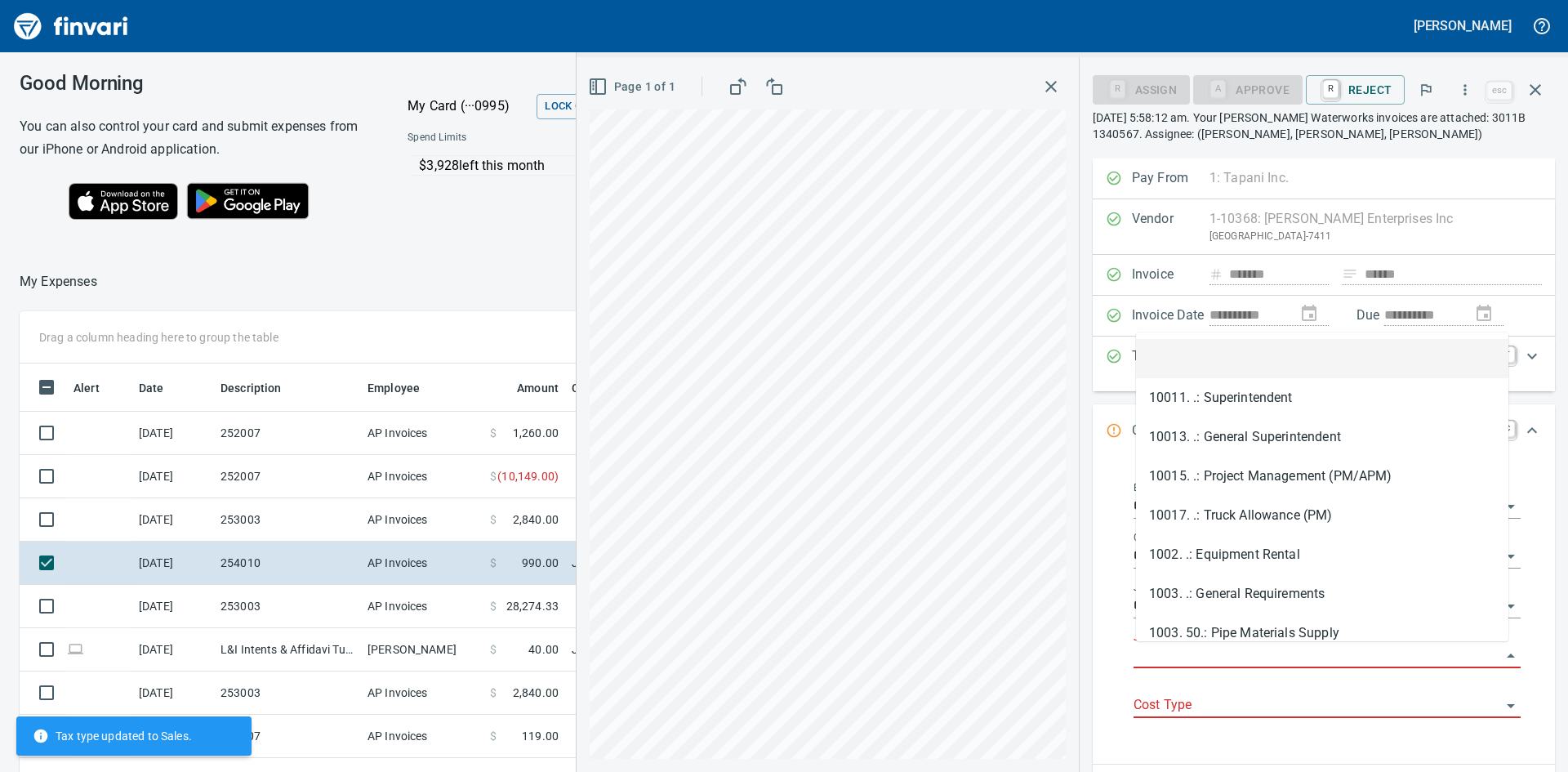
click at [1269, 648] on input "Job Phase" at bounding box center [1317, 656] width 367 height 23
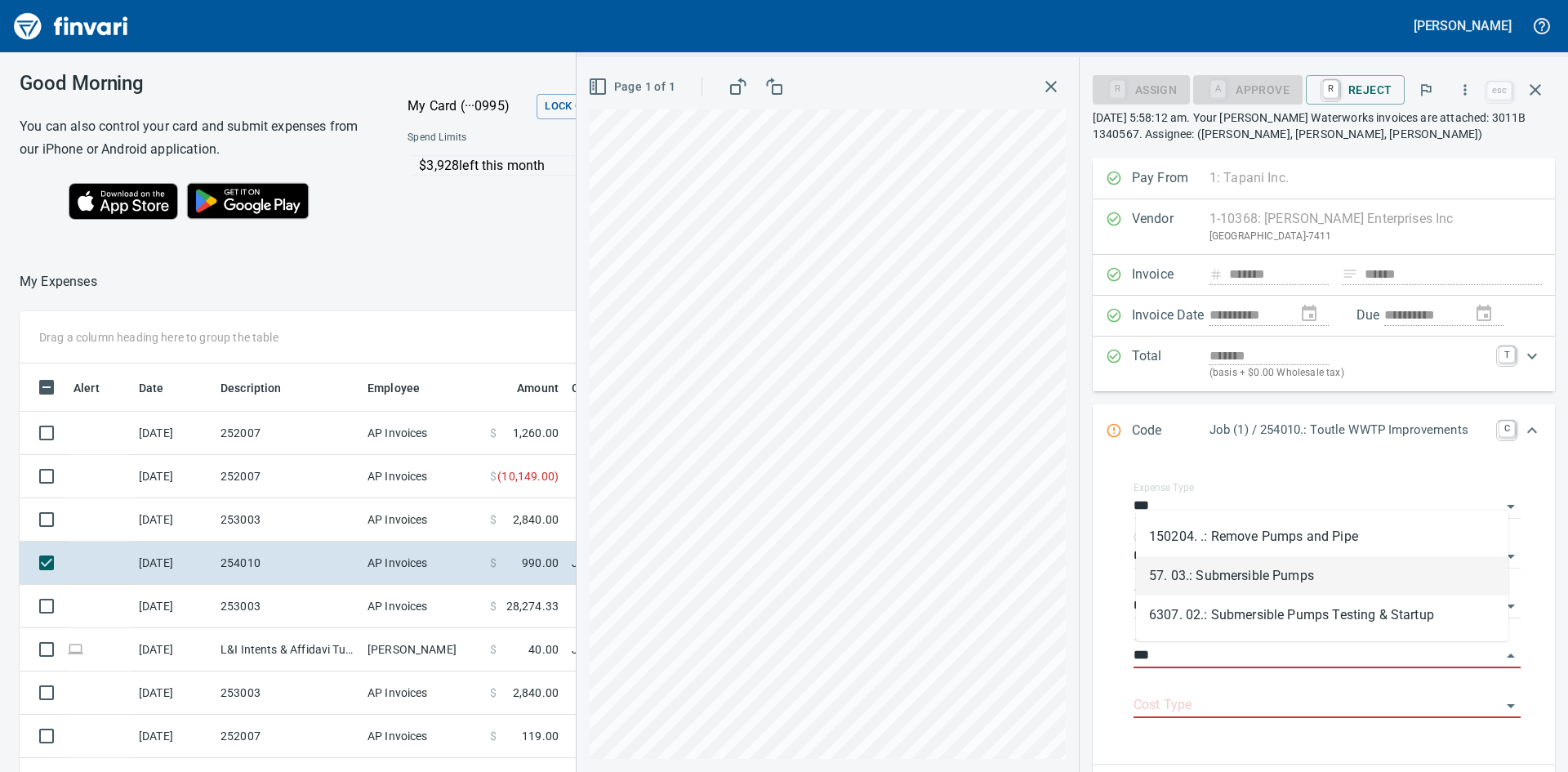
click at [1323, 574] on li "57. 03.: Submersible Pumps" at bounding box center [1322, 575] width 372 height 39
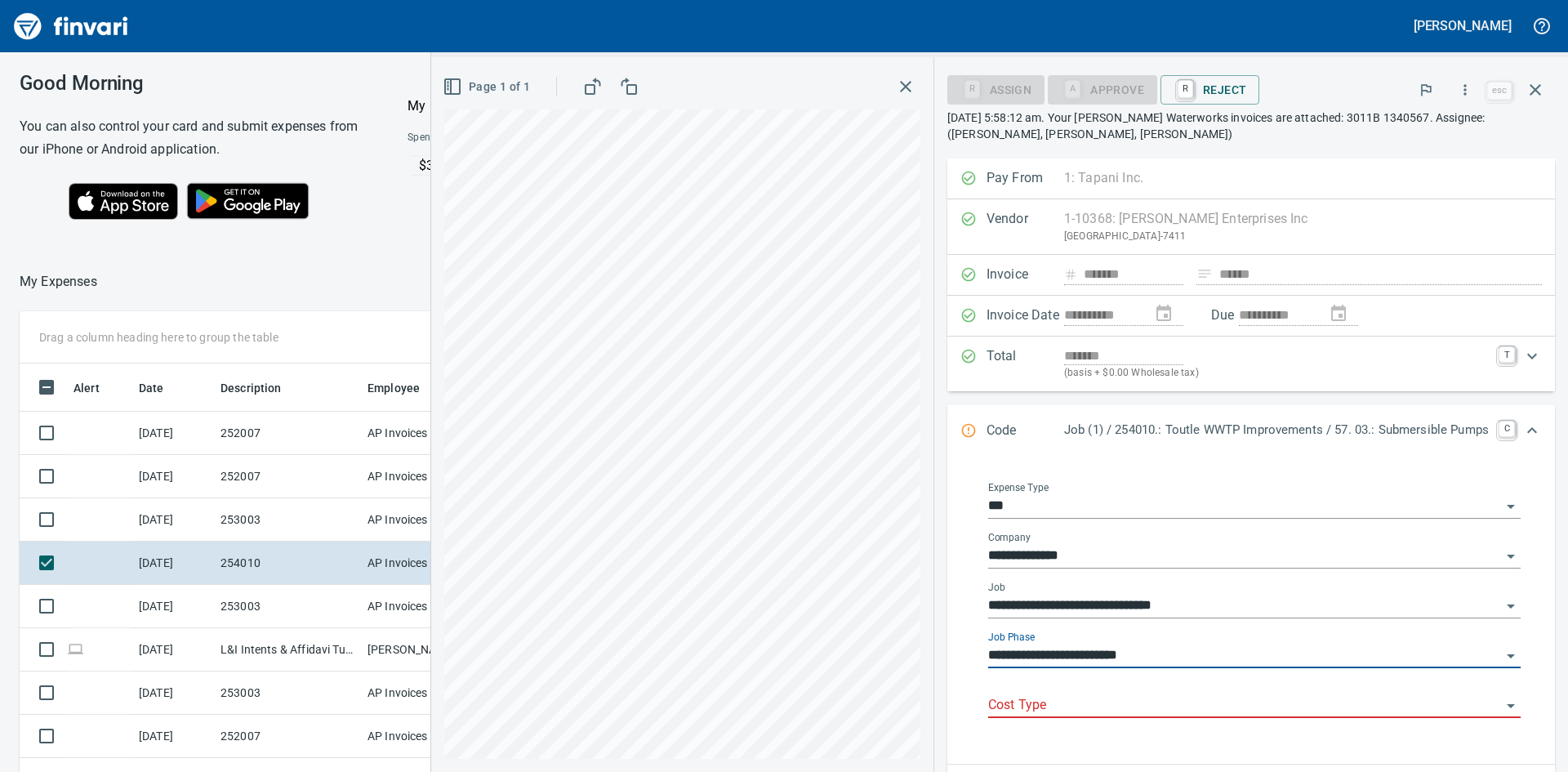
type input "**********"
click at [1117, 704] on input "Cost Type" at bounding box center [1244, 706] width 513 height 23
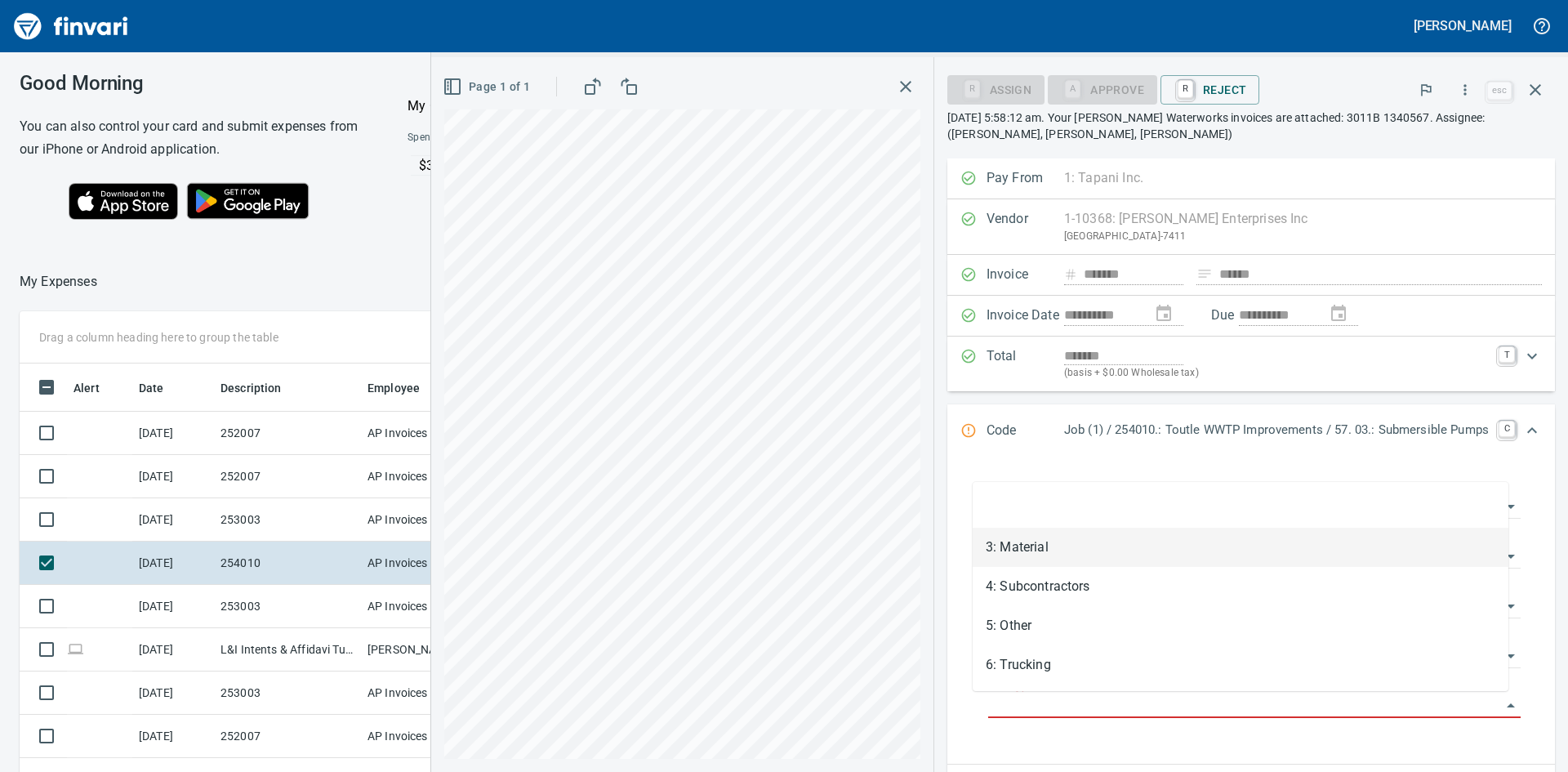
click at [1051, 550] on li "3: Material" at bounding box center [1240, 547] width 536 height 39
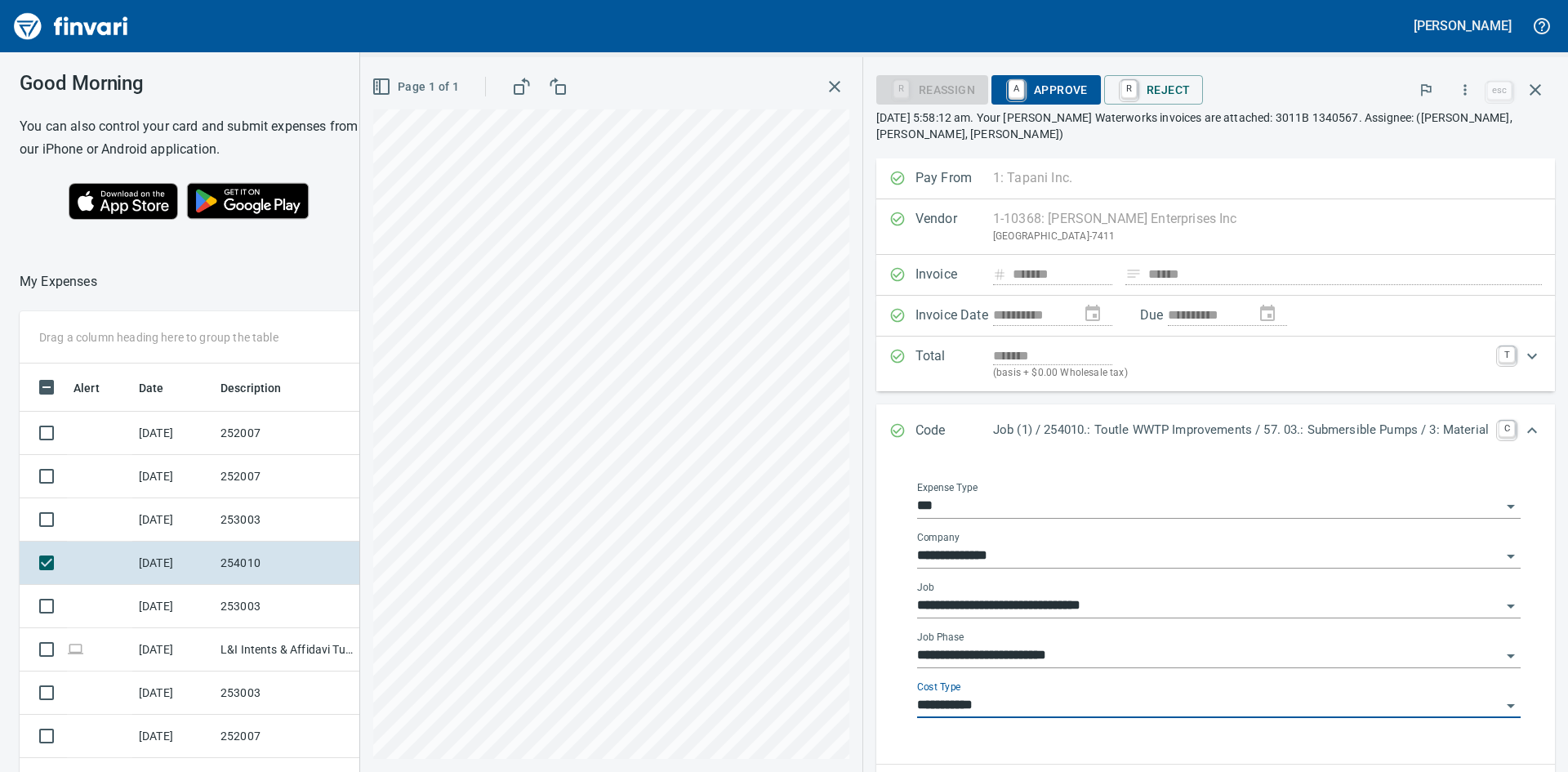
type input "**********"
click at [1034, 86] on span "A Approve" at bounding box center [1046, 89] width 83 height 28
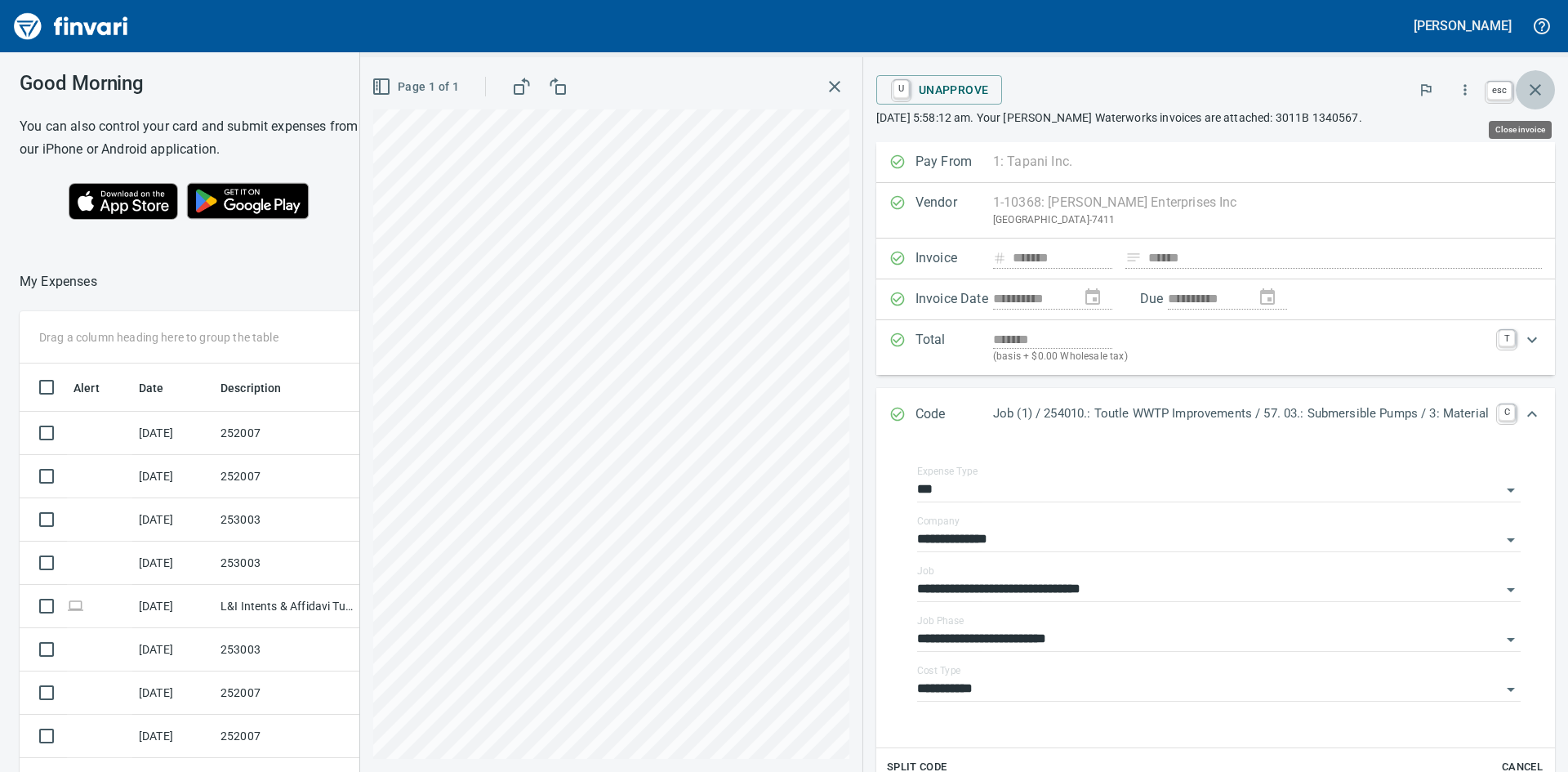
click at [1541, 88] on icon "button" at bounding box center [1534, 89] width 19 height 19
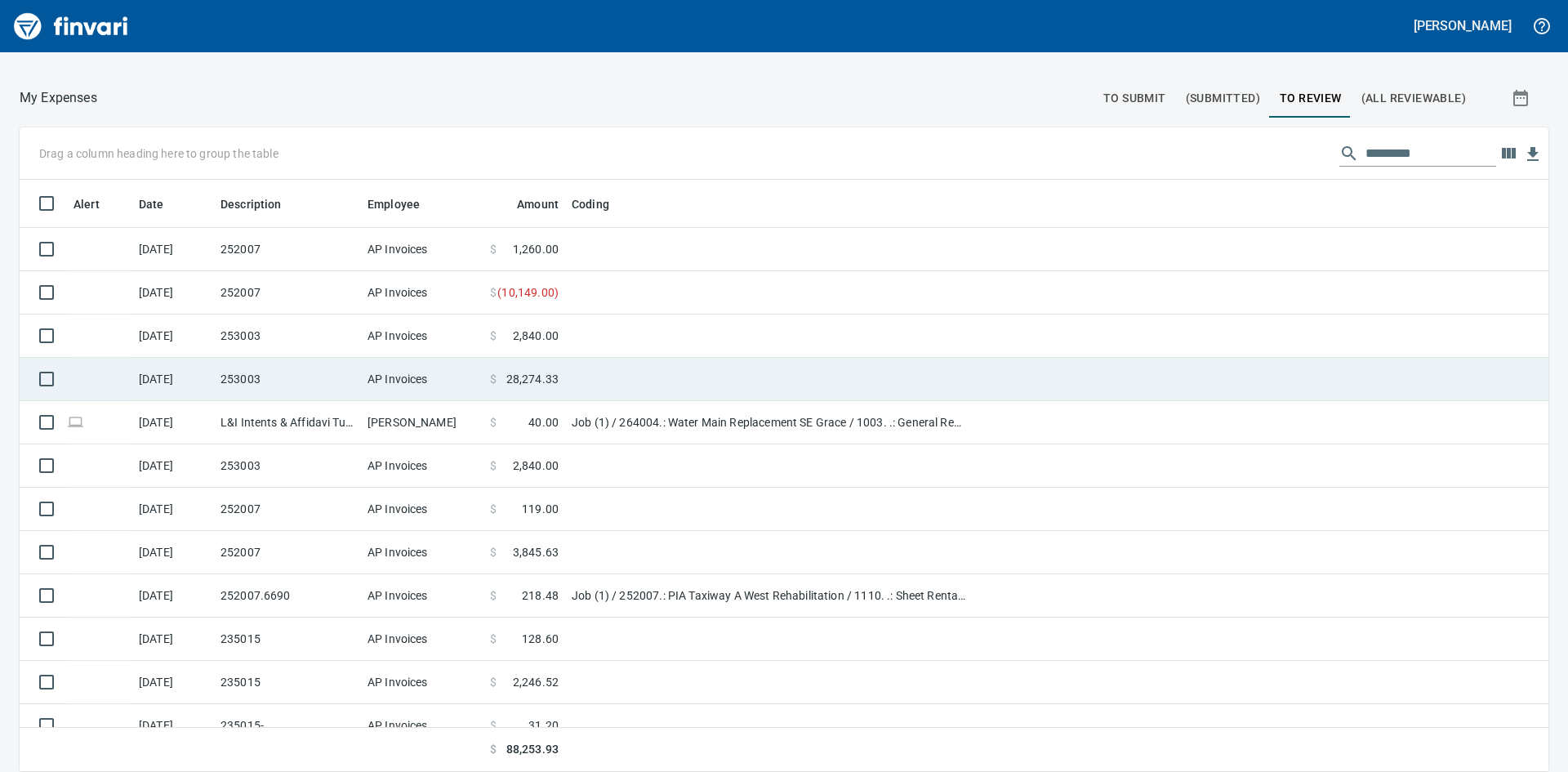
click at [282, 390] on td "253003" at bounding box center [287, 379] width 147 height 43
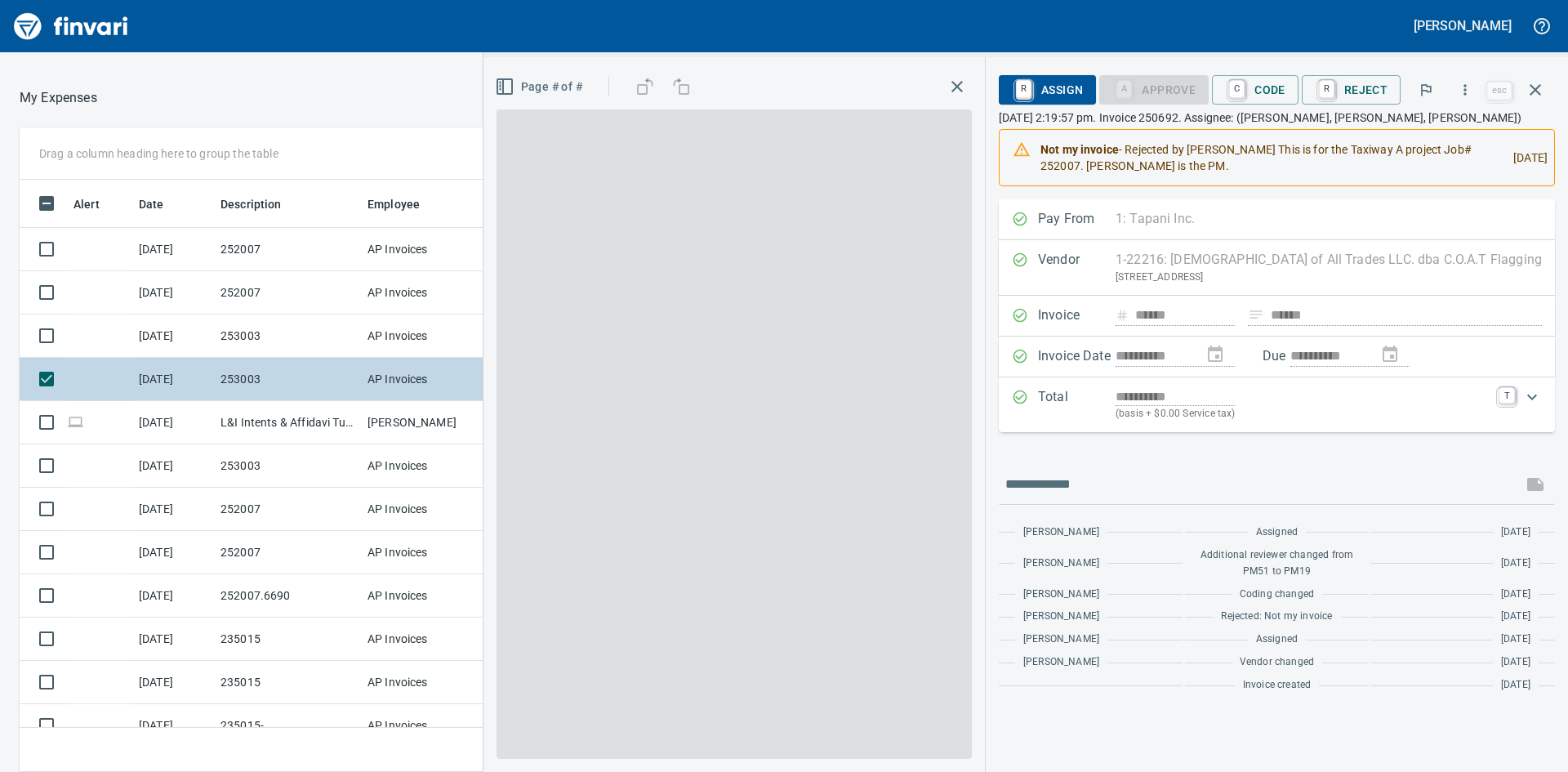
scroll to position [580, 1084]
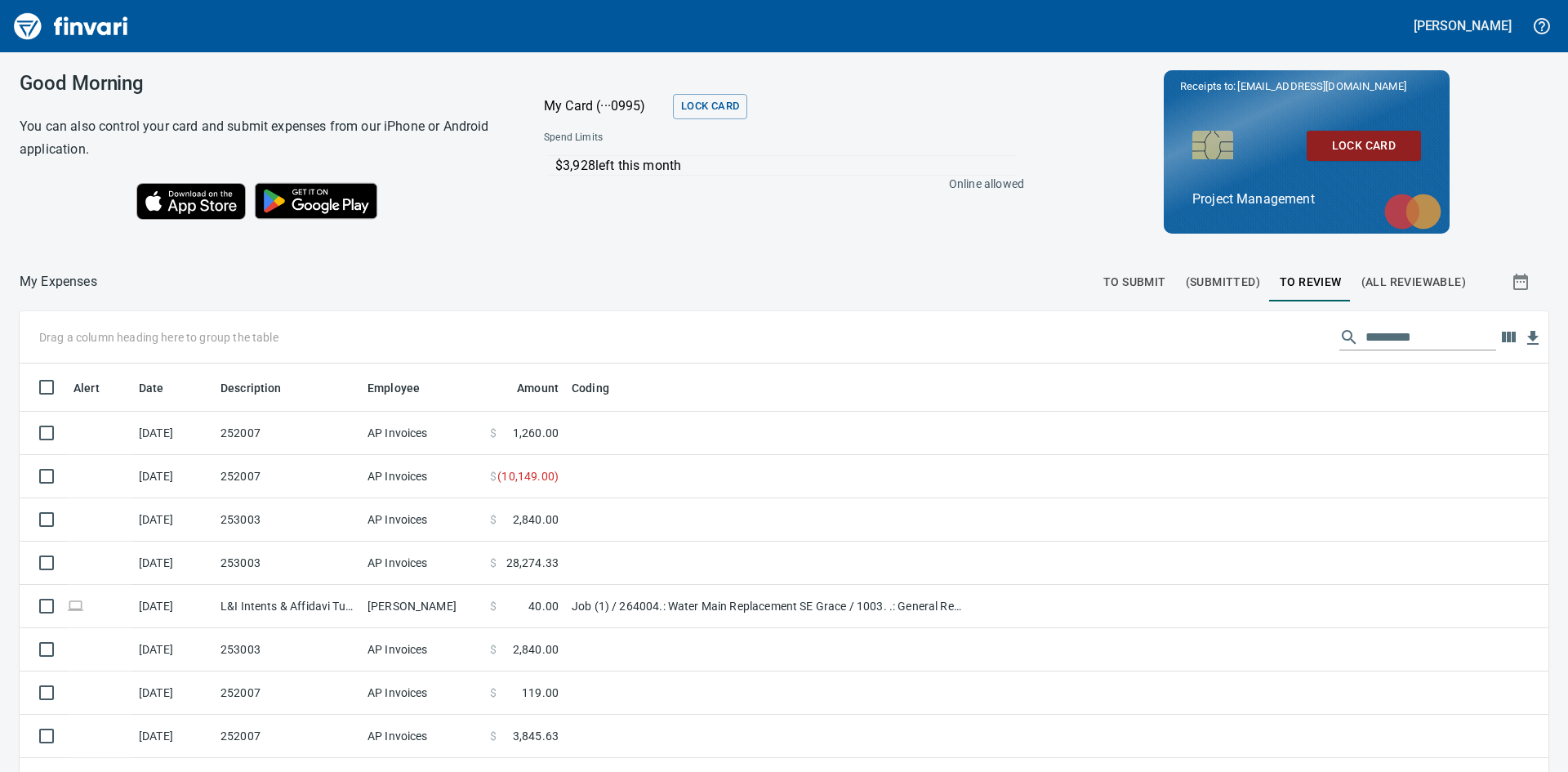
scroll to position [580, 1489]
